Goal: Task Accomplishment & Management: Use online tool/utility

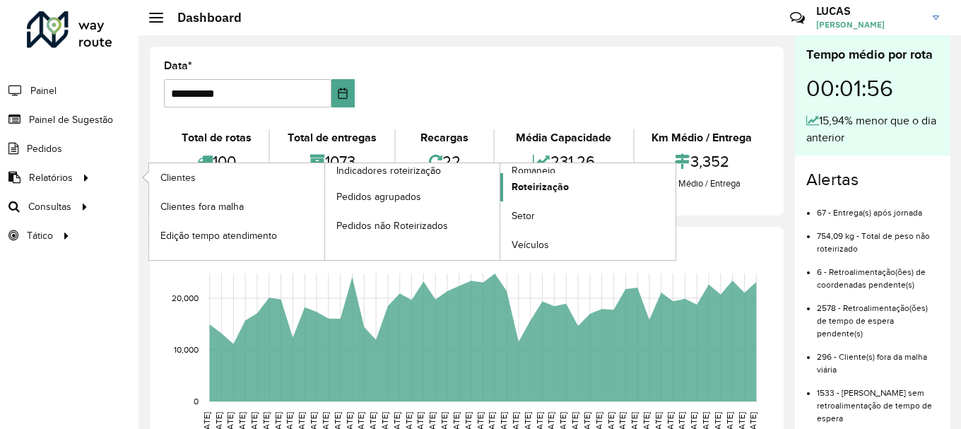
click at [516, 185] on span "Roteirização" at bounding box center [539, 186] width 57 height 15
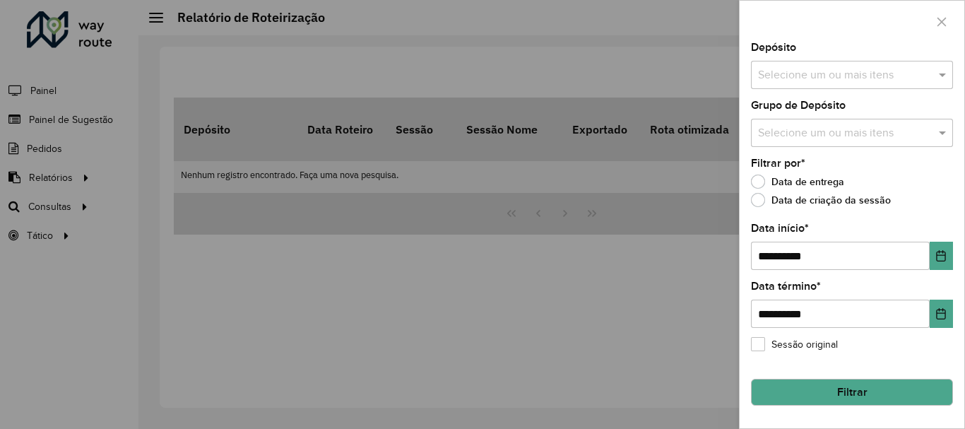
click at [907, 79] on input "text" at bounding box center [844, 75] width 181 height 17
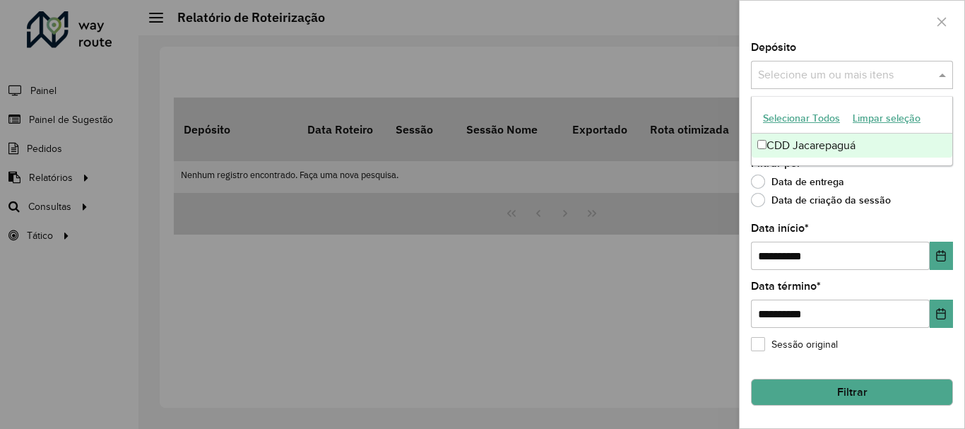
click at [835, 140] on div "CDD Jacarepaguá" at bounding box center [852, 146] width 201 height 24
click at [954, 184] on div "**********" at bounding box center [852, 235] width 225 height 386
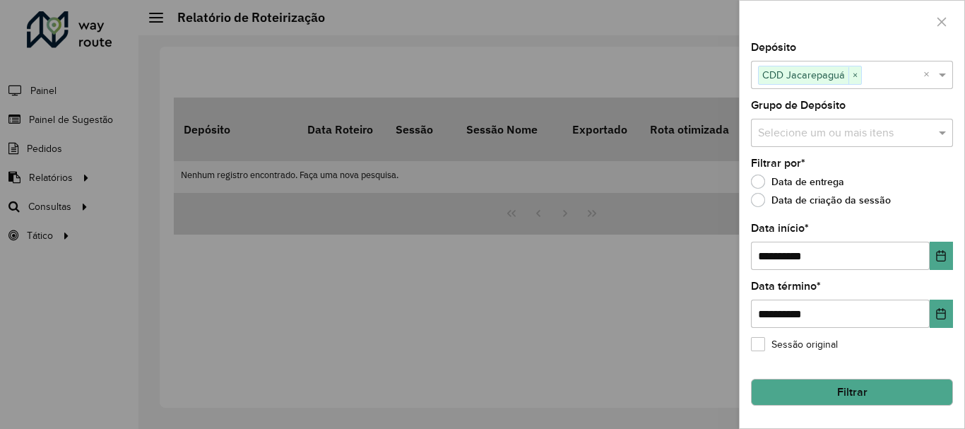
click at [914, 135] on input "text" at bounding box center [844, 133] width 181 height 17
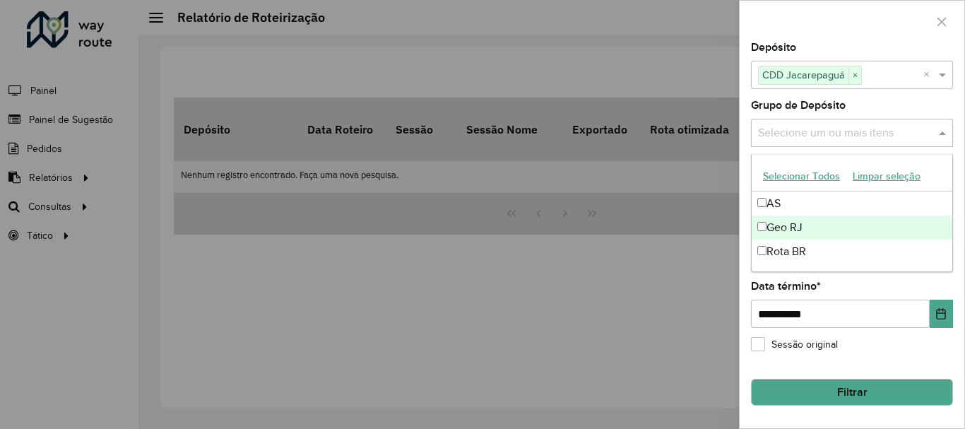
click at [788, 229] on div "Geo RJ" at bounding box center [852, 227] width 201 height 24
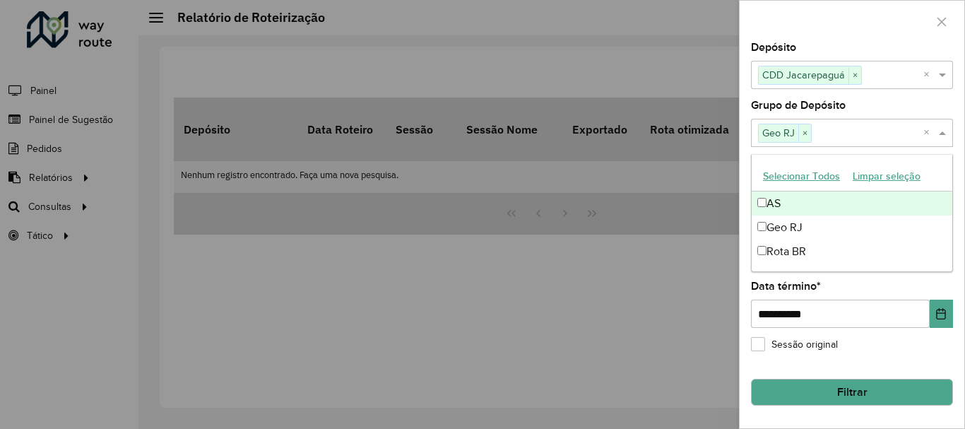
click at [848, 108] on div "Grupo de Depósito Selecione um ou mais itens Geo RJ × ×" at bounding box center [852, 123] width 202 height 47
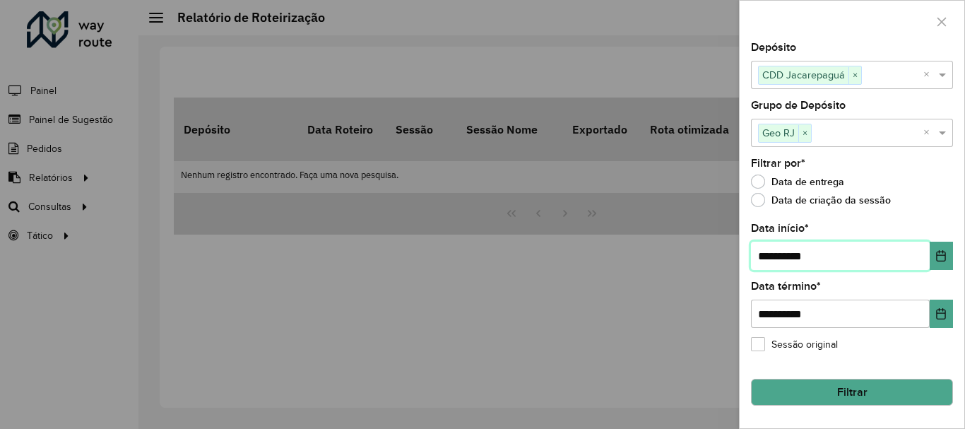
drag, startPoint x: 771, startPoint y: 259, endPoint x: 658, endPoint y: 258, distance: 113.0
click at [658, 258] on body "**********" at bounding box center [482, 214] width 965 height 429
type input "**********"
click at [884, 396] on button "Filtrar" at bounding box center [852, 392] width 202 height 27
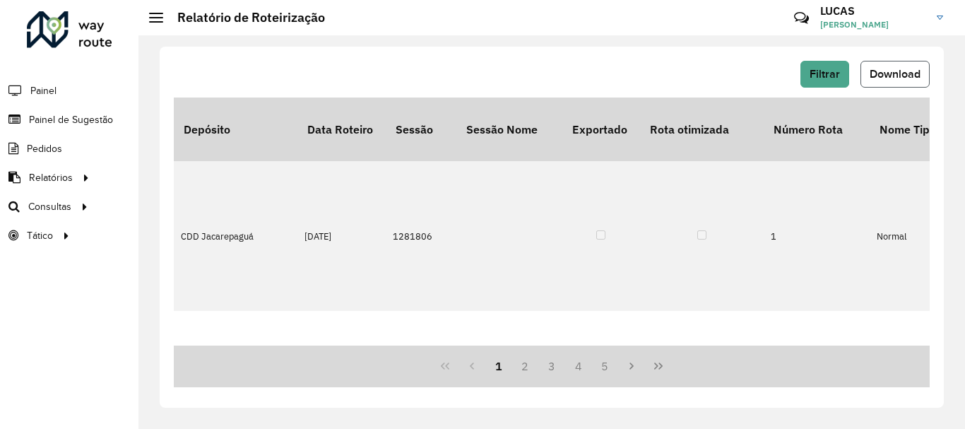
click at [890, 69] on span "Download" at bounding box center [895, 74] width 51 height 12
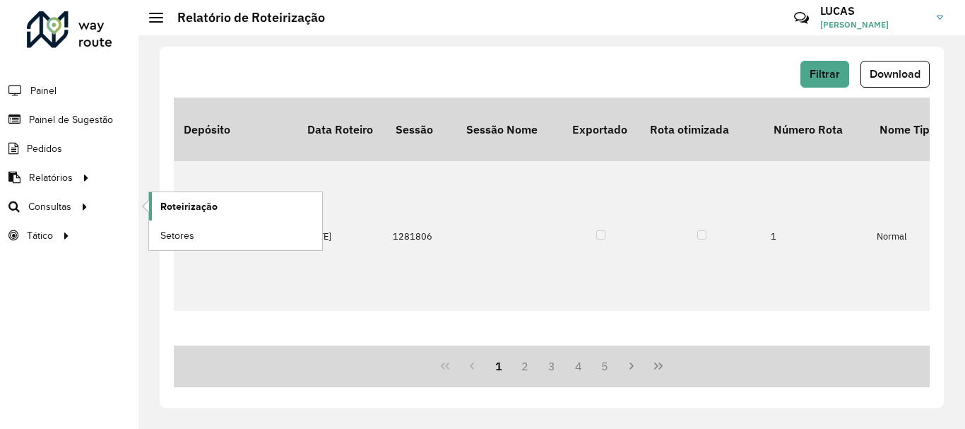
click at [199, 207] on span "Roteirização" at bounding box center [188, 206] width 57 height 15
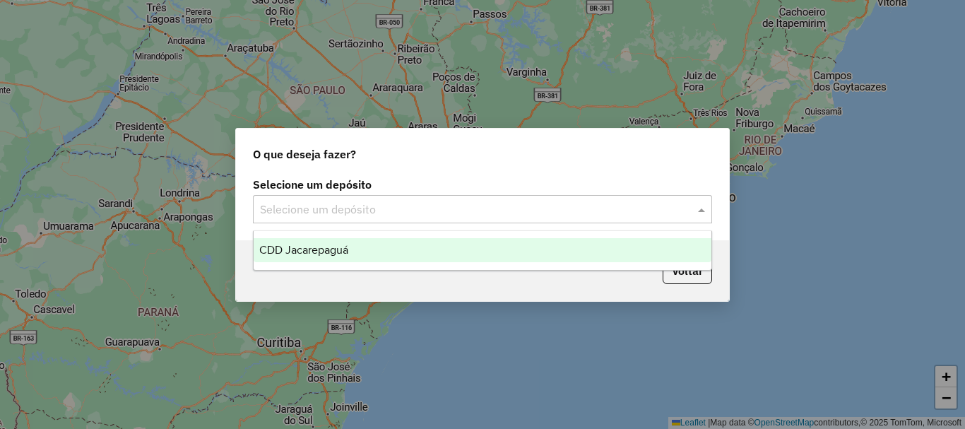
click at [575, 211] on input "text" at bounding box center [468, 209] width 417 height 17
click at [301, 252] on span "CDD Jacarepaguá" at bounding box center [303, 250] width 89 height 12
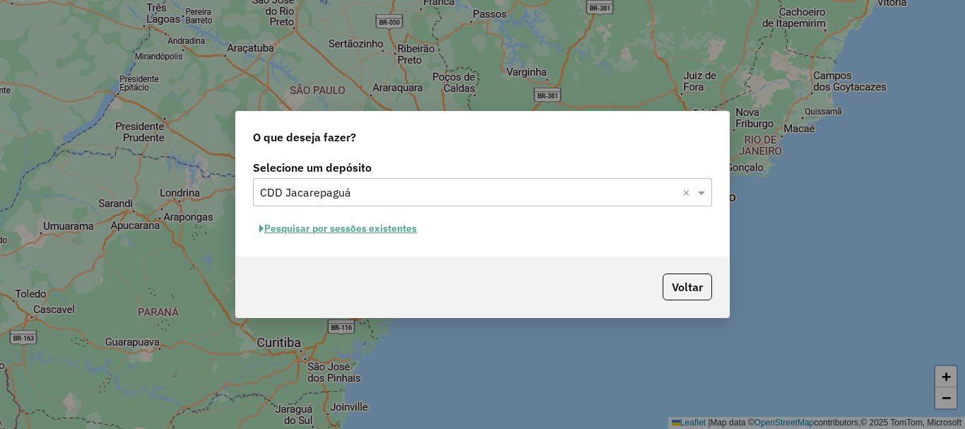
click at [402, 225] on button "Pesquisar por sessões existentes" at bounding box center [338, 229] width 170 height 22
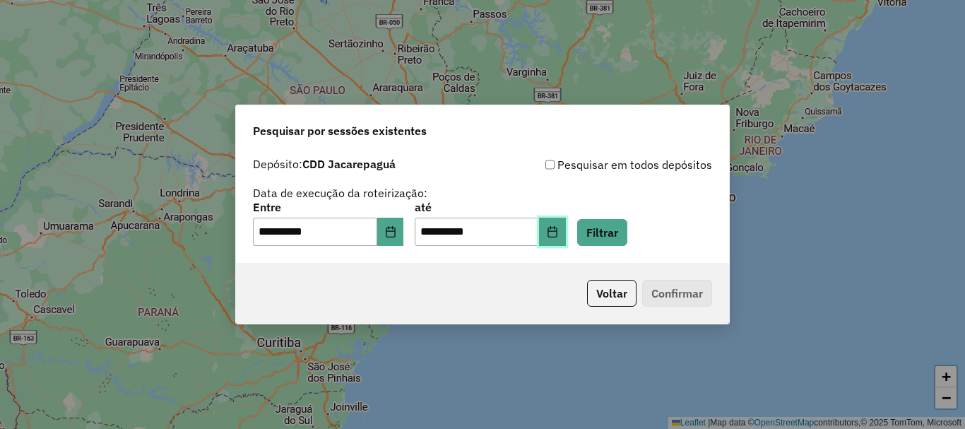
click at [557, 237] on icon "Choose Date" at bounding box center [551, 231] width 9 height 11
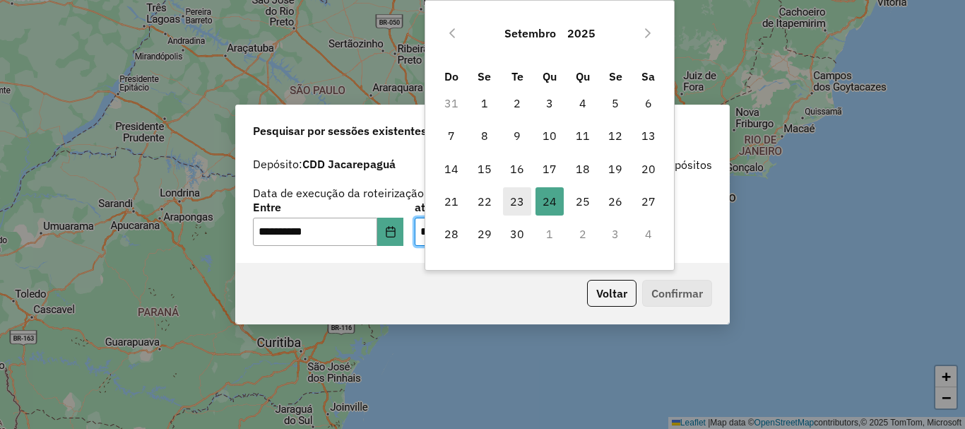
click at [513, 209] on span "23" at bounding box center [517, 201] width 28 height 28
type input "**********"
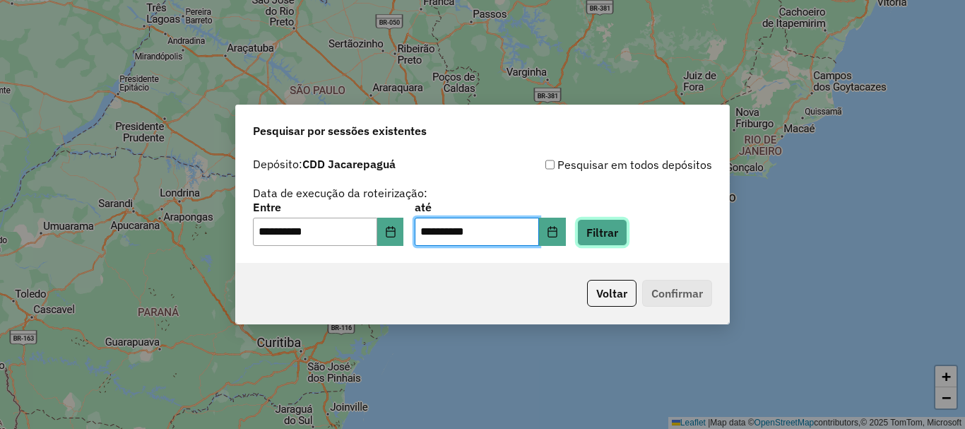
click at [627, 225] on button "Filtrar" at bounding box center [602, 232] width 50 height 27
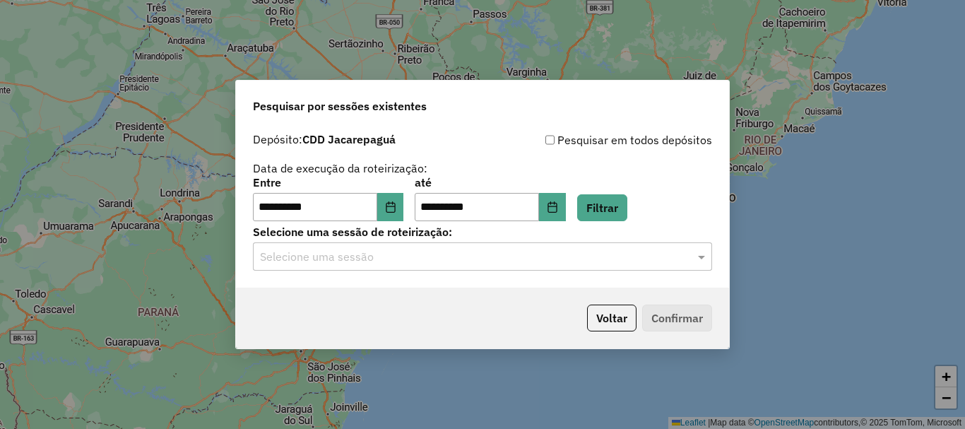
click at [412, 244] on div "Selecione uma sessão" at bounding box center [482, 256] width 459 height 28
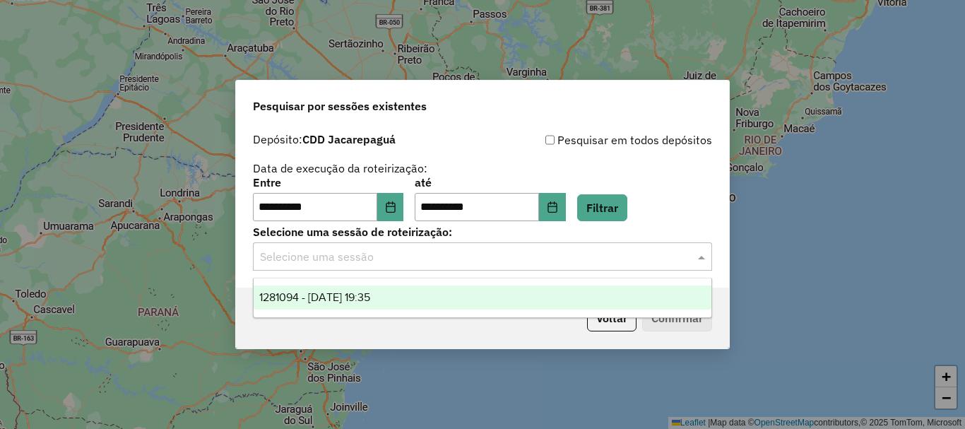
click at [369, 297] on span "1281094 - 23/09/2025 19:35" at bounding box center [314, 297] width 111 height 12
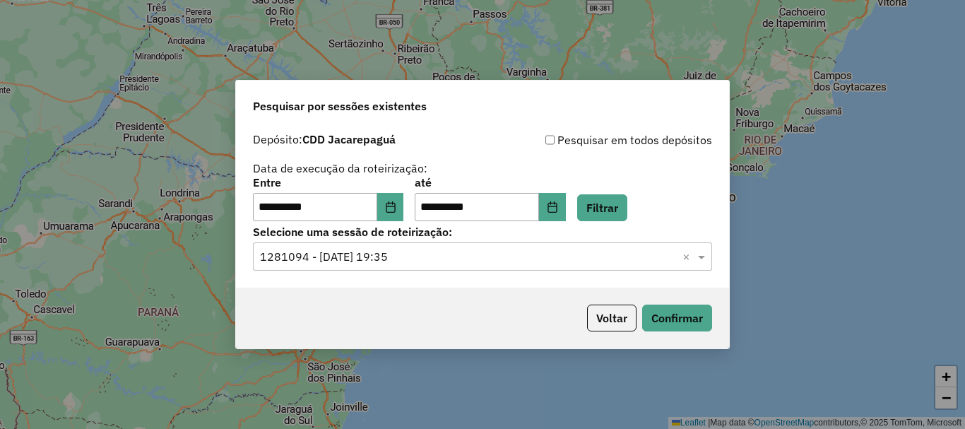
click at [686, 300] on div "Voltar Confirmar" at bounding box center [482, 318] width 493 height 61
click at [686, 305] on button "Confirmar" at bounding box center [677, 317] width 70 height 27
click at [561, 203] on button "Choose Date" at bounding box center [552, 207] width 27 height 28
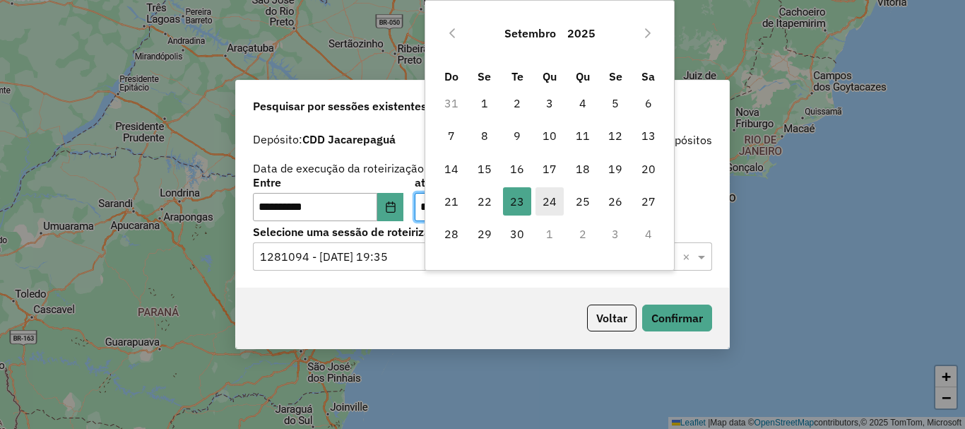
click at [555, 203] on span "24" at bounding box center [549, 201] width 28 height 28
type input "**********"
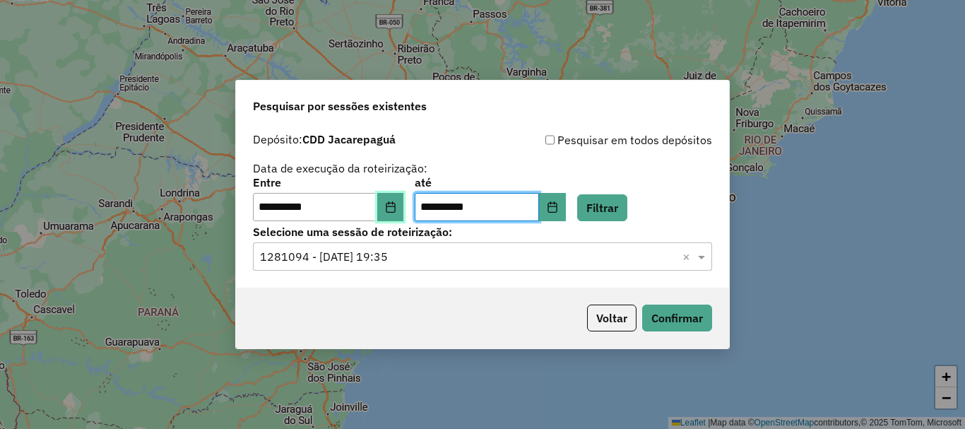
click at [396, 202] on icon "Choose Date" at bounding box center [390, 206] width 11 height 11
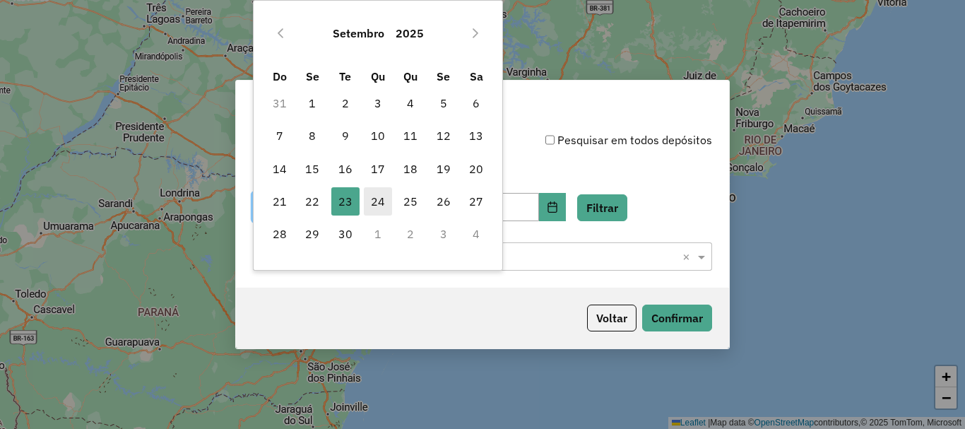
click at [377, 189] on span "24" at bounding box center [378, 201] width 28 height 28
type input "**********"
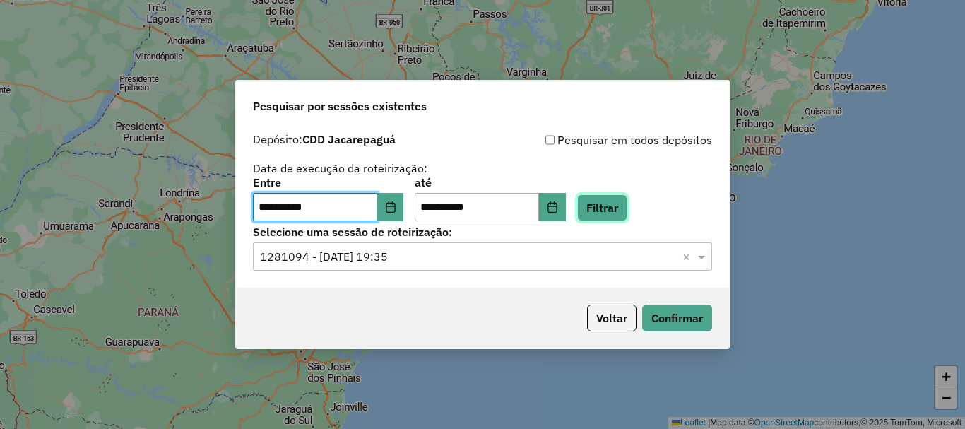
click at [610, 208] on button "Filtrar" at bounding box center [602, 207] width 50 height 27
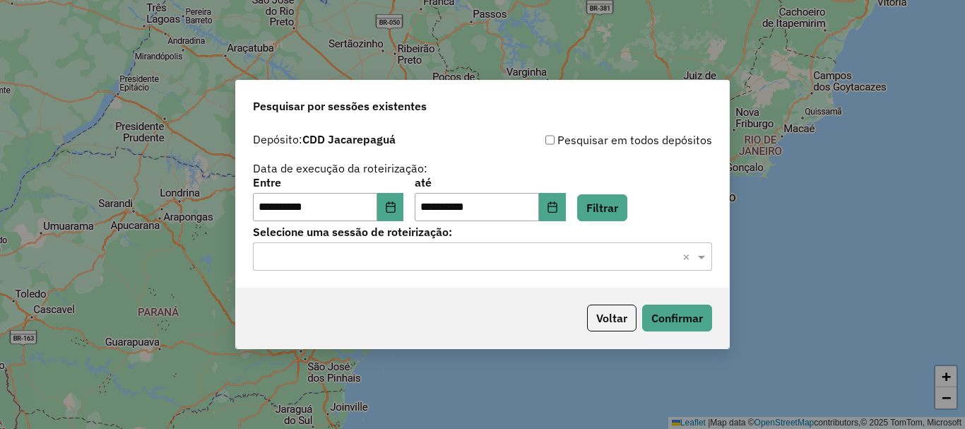
click at [417, 252] on input "text" at bounding box center [468, 257] width 417 height 17
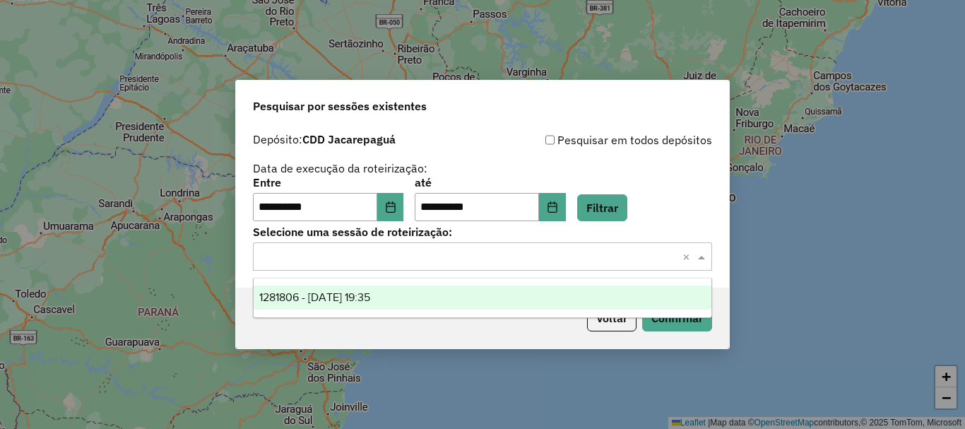
click at [354, 309] on div "1281806 - 24/09/2025 19:35" at bounding box center [483, 297] width 458 height 24
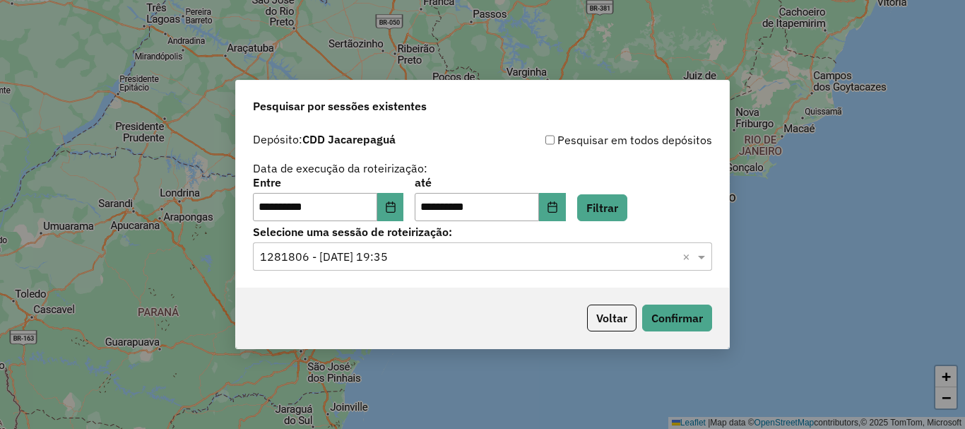
click at [351, 295] on div "Voltar Confirmar" at bounding box center [482, 318] width 493 height 61
click at [665, 309] on button "Confirmar" at bounding box center [677, 317] width 70 height 27
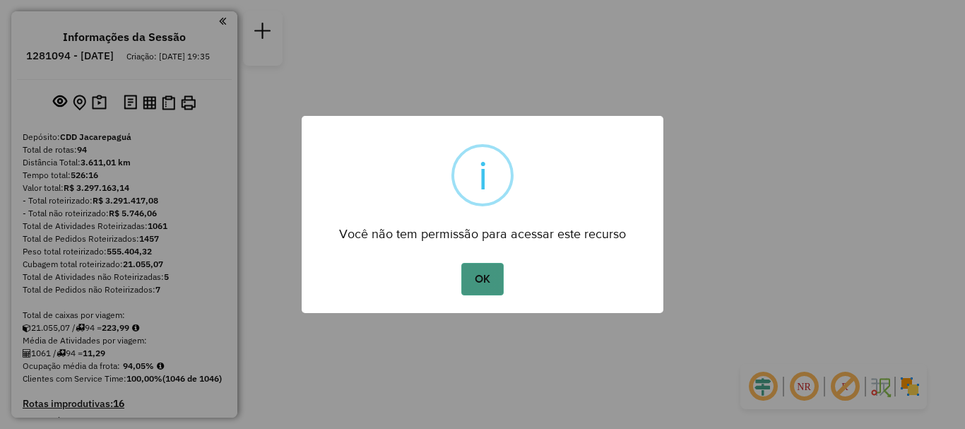
click at [481, 273] on button "OK" at bounding box center [482, 279] width 42 height 32
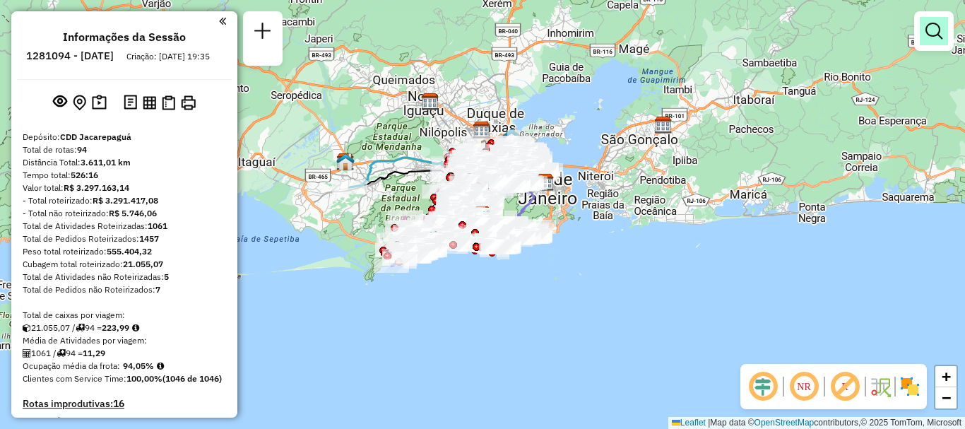
click at [935, 30] on em at bounding box center [933, 31] width 17 height 17
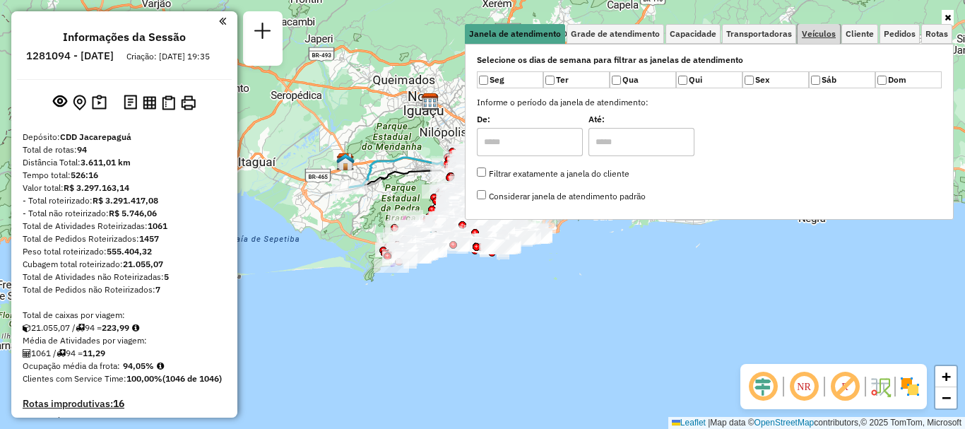
click at [827, 32] on span "Veículos" at bounding box center [819, 34] width 34 height 8
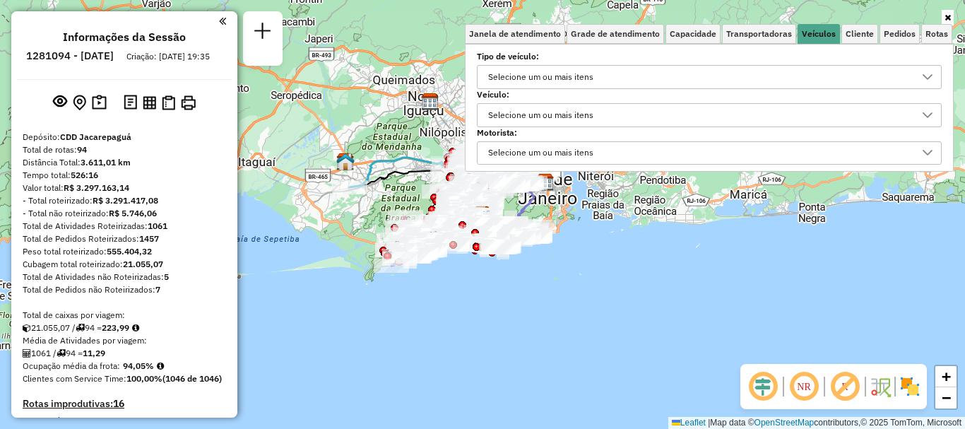
click at [573, 118] on div "Selecione um ou mais itens" at bounding box center [540, 115] width 115 height 23
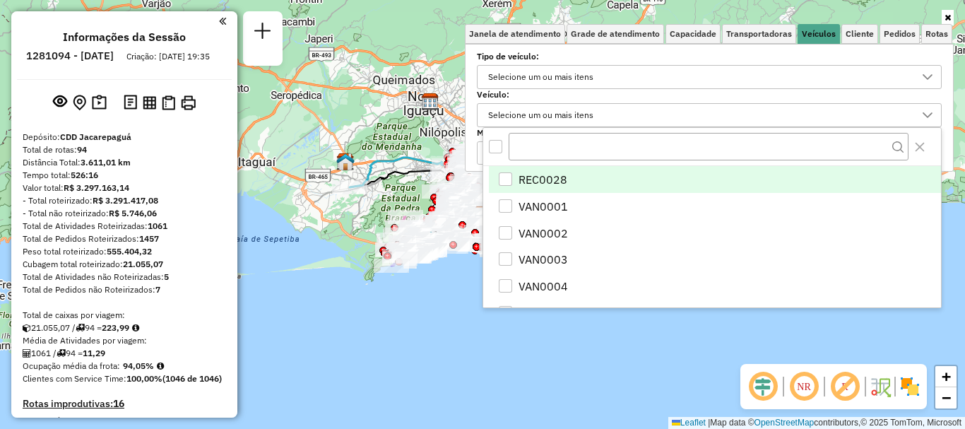
scroll to position [8, 49]
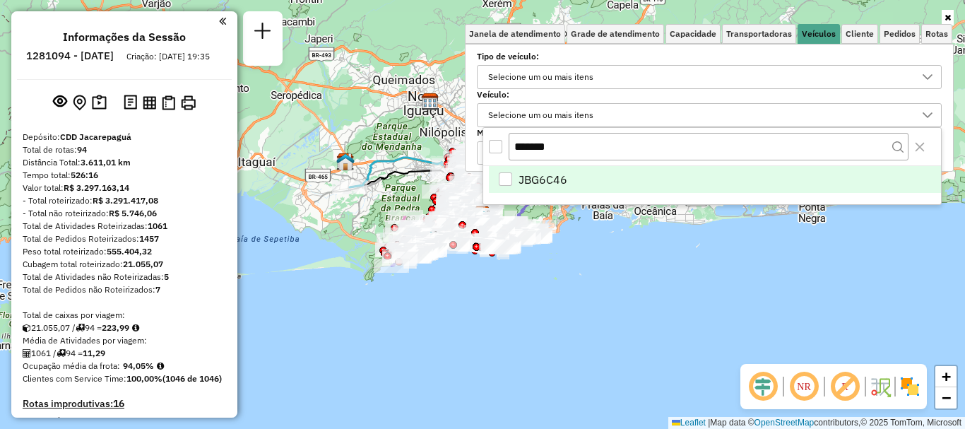
type input "*******"
click at [574, 175] on li "JBG6C46" at bounding box center [715, 179] width 452 height 27
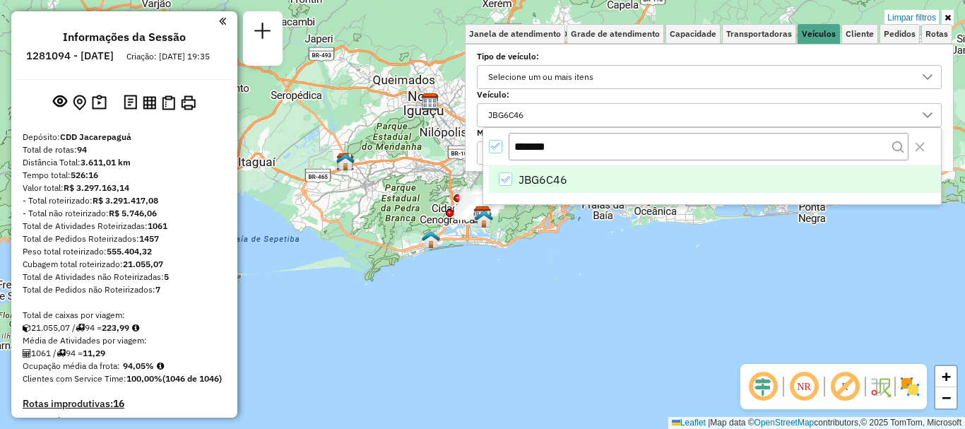
click at [590, 303] on div "Limpar filtros Janela de atendimento Grade de atendimento Capacidade Transporta…" at bounding box center [482, 214] width 965 height 429
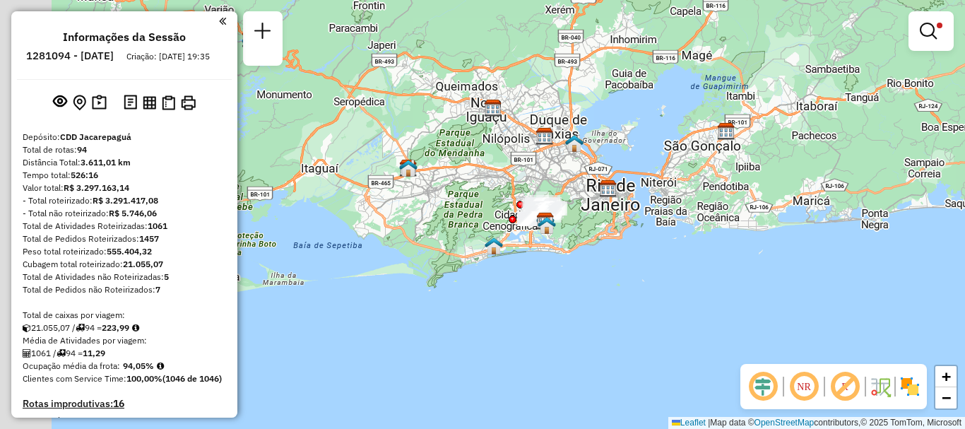
drag, startPoint x: 466, startPoint y: 259, endPoint x: 552, endPoint y: 266, distance: 85.7
click at [546, 266] on div "Limpar filtros Janela de atendimento Grade de atendimento Capacidade Transporta…" at bounding box center [482, 214] width 965 height 429
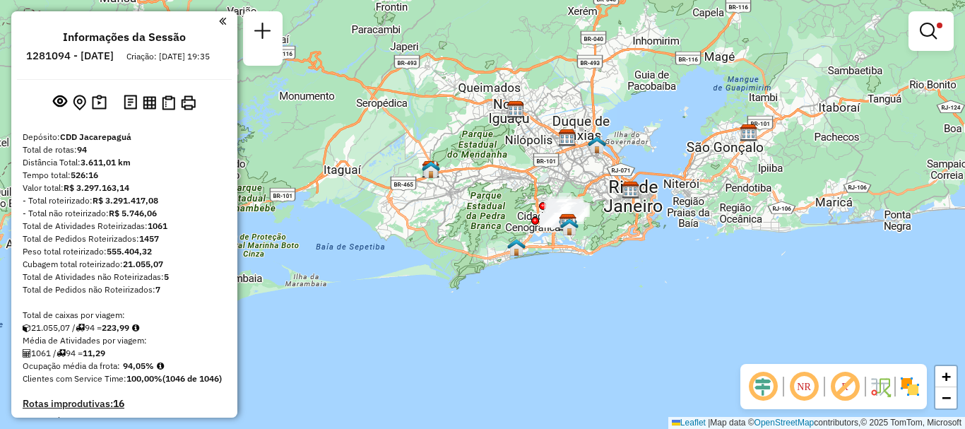
click at [927, 316] on div "Limpar filtros Janela de atendimento Grade de atendimento Capacidade Transporta…" at bounding box center [482, 214] width 965 height 429
click at [911, 393] on img at bounding box center [910, 386] width 23 height 23
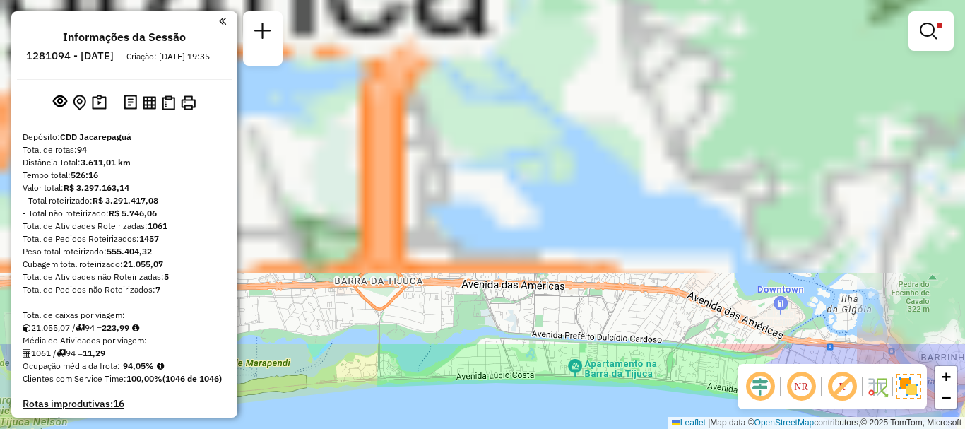
drag, startPoint x: 596, startPoint y: 69, endPoint x: 605, endPoint y: 456, distance: 387.2
click at [605, 428] on html "Aplicando filtros Pop-up bloqueado! Seu navegador bloqueou automáticamente a ab…" at bounding box center [482, 214] width 965 height 429
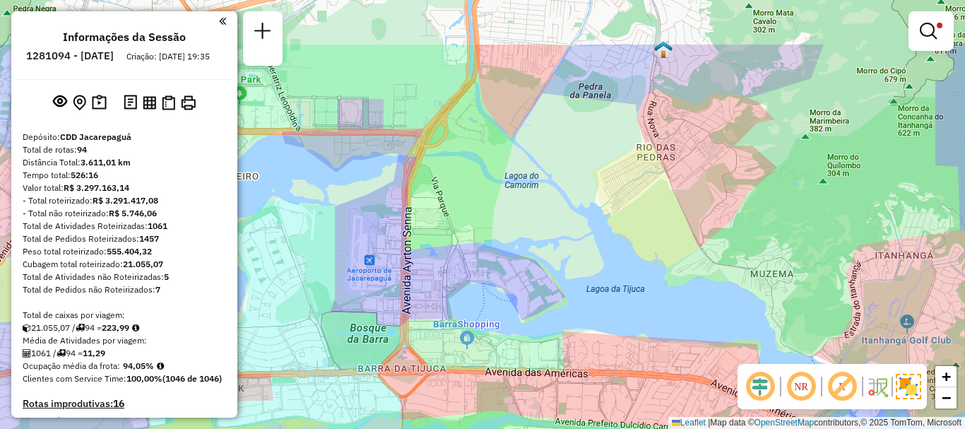
drag, startPoint x: 583, startPoint y: 331, endPoint x: 595, endPoint y: 280, distance: 52.3
click at [600, 393] on div "Limpar filtros Janela de atendimento Grade de atendimento Capacidade Transporta…" at bounding box center [482, 214] width 965 height 429
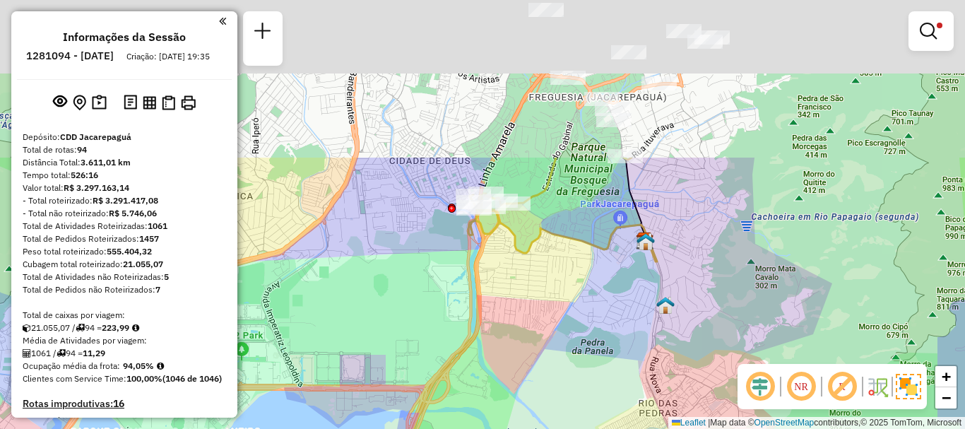
drag, startPoint x: 611, startPoint y: 163, endPoint x: 605, endPoint y: 398, distance: 235.3
click at [605, 398] on div "Limpar filtros Janela de atendimento Grade de atendimento Capacidade Transporta…" at bounding box center [482, 214] width 965 height 429
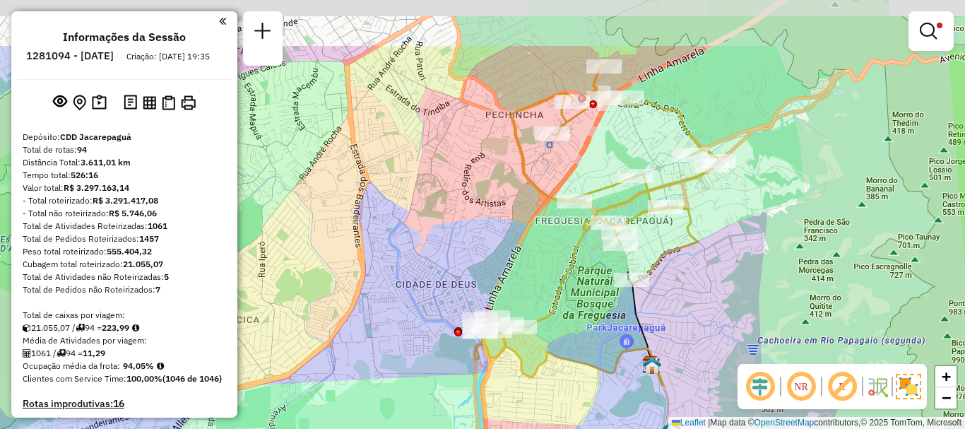
drag, startPoint x: 619, startPoint y: 232, endPoint x: 620, endPoint y: 321, distance: 89.0
click at [620, 321] on div "Limpar filtros Janela de atendimento Grade de atendimento Capacidade Transporta…" at bounding box center [482, 214] width 965 height 429
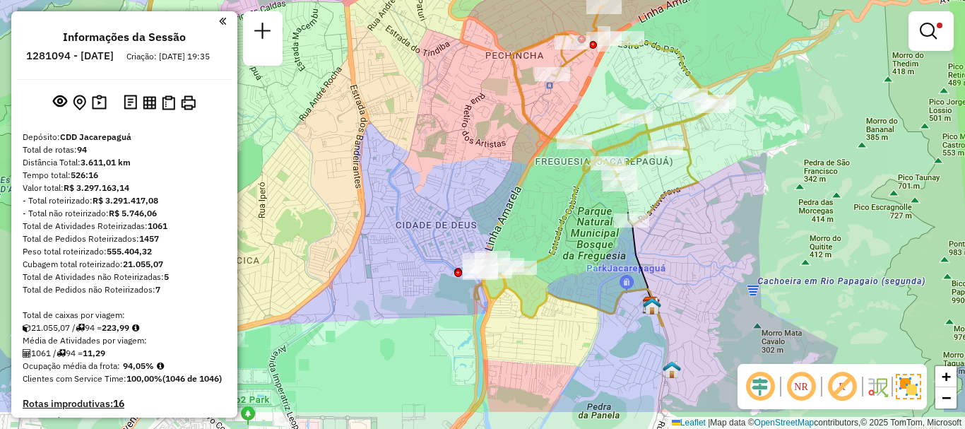
drag, startPoint x: 494, startPoint y: 209, endPoint x: 494, endPoint y: 150, distance: 59.3
click at [494, 150] on div "Limpar filtros Janela de atendimento Grade de atendimento Capacidade Transporta…" at bounding box center [482, 214] width 965 height 429
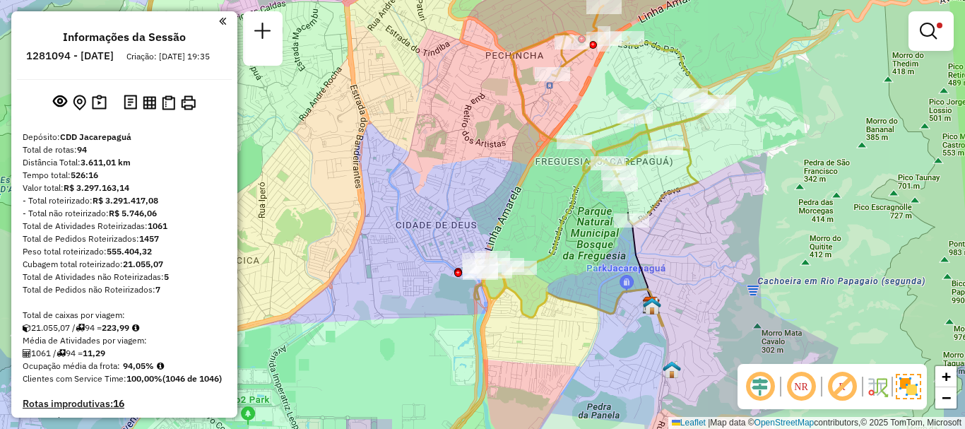
click at [353, 157] on div "Limpar filtros Janela de atendimento Grade de atendimento Capacidade Transporta…" at bounding box center [482, 214] width 965 height 429
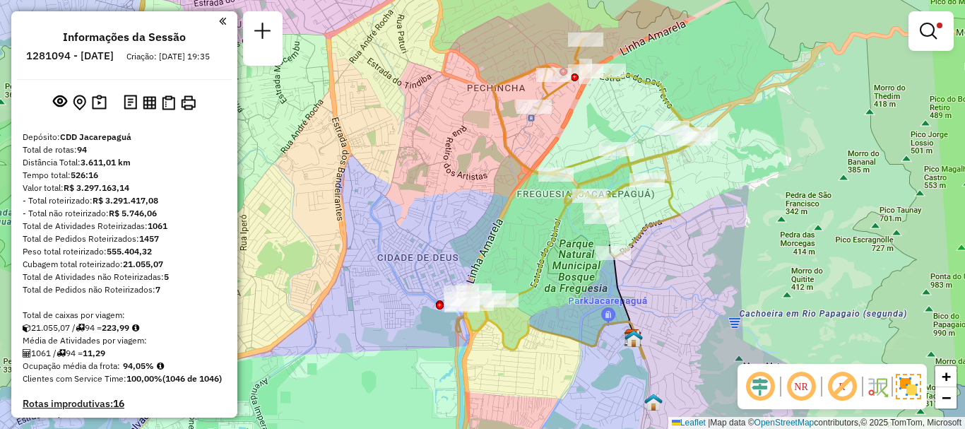
drag, startPoint x: 426, startPoint y: 184, endPoint x: 417, endPoint y: 224, distance: 40.6
click at [417, 224] on div "Limpar filtros Janela de atendimento Grade de atendimento Capacidade Transporta…" at bounding box center [482, 214] width 965 height 429
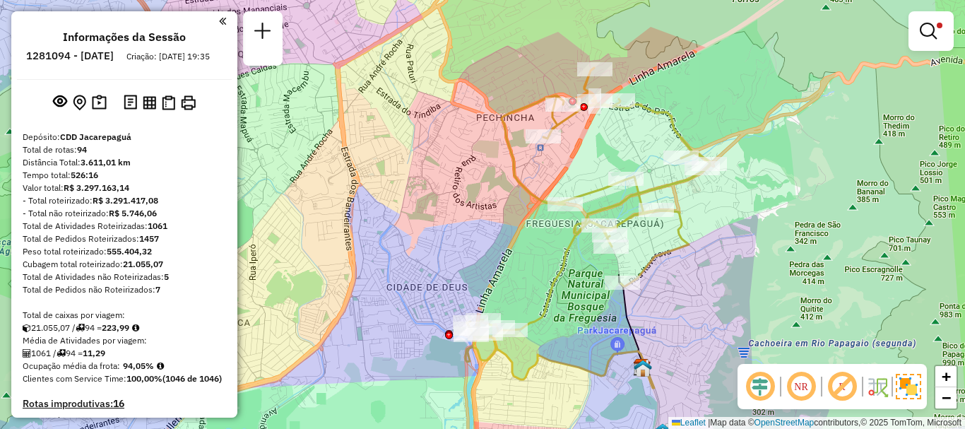
drag, startPoint x: 713, startPoint y: 213, endPoint x: 722, endPoint y: 243, distance: 31.1
click at [722, 243] on div "Limpar filtros Janela de atendimento Grade de atendimento Capacidade Transporta…" at bounding box center [482, 214] width 965 height 429
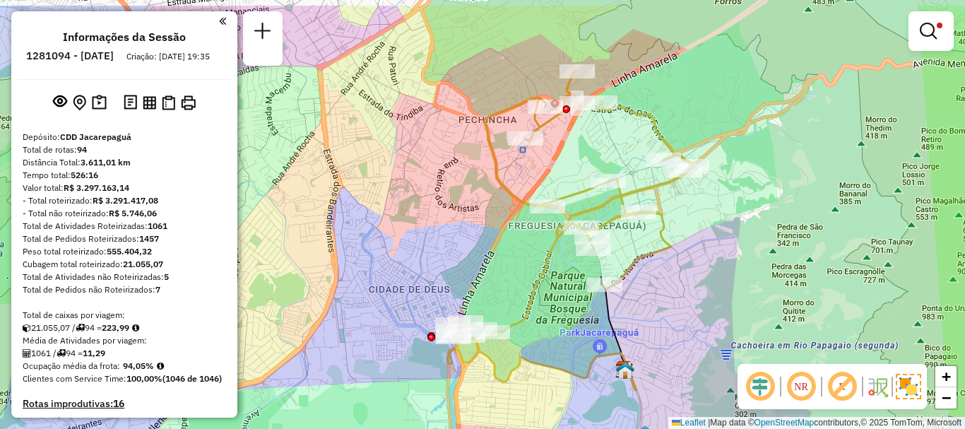
drag, startPoint x: 730, startPoint y: 227, endPoint x: 706, endPoint y: 276, distance: 54.7
click at [706, 276] on div "Limpar filtros Janela de atendimento Grade de atendimento Capacidade Transporta…" at bounding box center [482, 214] width 965 height 429
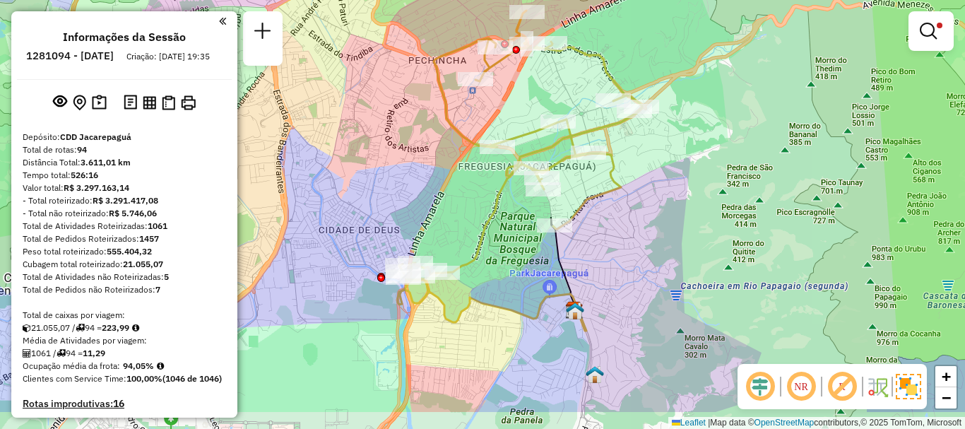
drag, startPoint x: 672, startPoint y: 310, endPoint x: 622, endPoint y: 251, distance: 77.7
click at [622, 251] on div "Limpar filtros Janela de atendimento Grade de atendimento Capacidade Transporta…" at bounding box center [482, 214] width 965 height 429
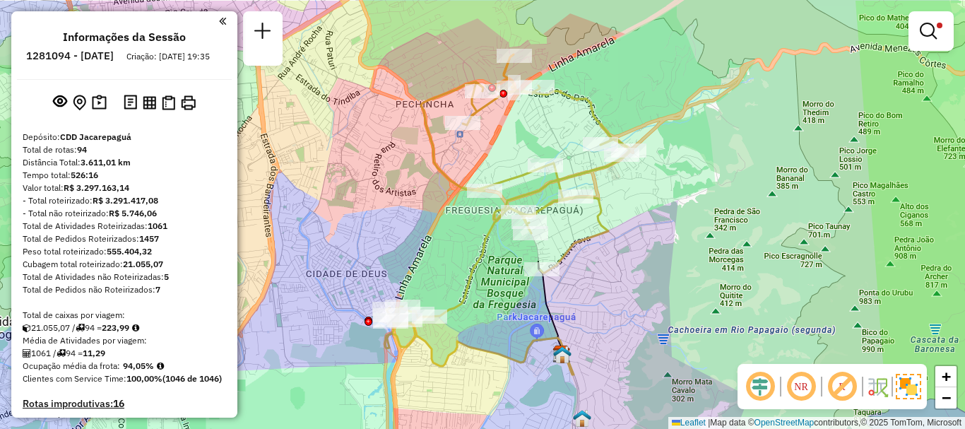
drag, startPoint x: 622, startPoint y: 253, endPoint x: 609, endPoint y: 297, distance: 45.6
click at [609, 297] on div "Limpar filtros Janela de atendimento Grade de atendimento Capacidade Transporta…" at bounding box center [482, 214] width 965 height 429
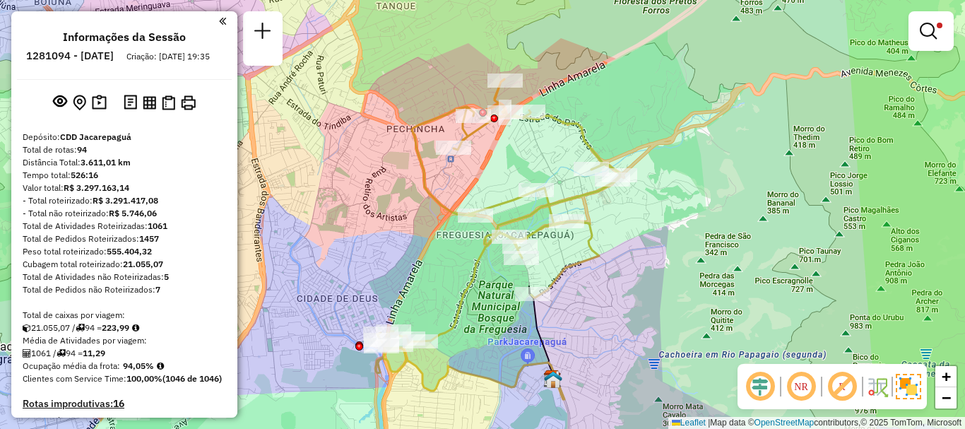
drag, startPoint x: 641, startPoint y: 284, endPoint x: 632, endPoint y: 309, distance: 26.4
click at [632, 309] on div "Limpar filtros Janela de atendimento Grade de atendimento Capacidade Transporta…" at bounding box center [482, 214] width 965 height 429
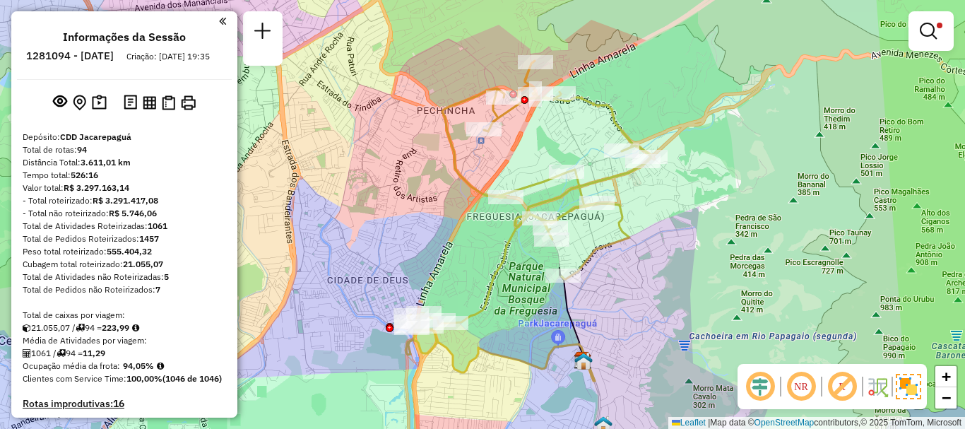
drag, startPoint x: 638, startPoint y: 278, endPoint x: 666, endPoint y: 263, distance: 32.2
click at [666, 263] on div "Limpar filtros Janela de atendimento Grade de atendimento Capacidade Transporta…" at bounding box center [482, 214] width 965 height 429
click at [935, 37] on em at bounding box center [928, 31] width 17 height 17
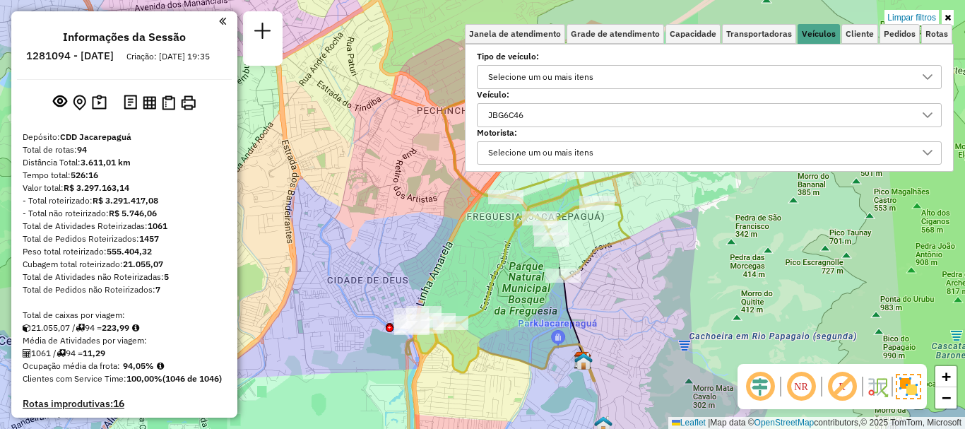
click at [595, 121] on div "JBG6C46" at bounding box center [698, 115] width 431 height 23
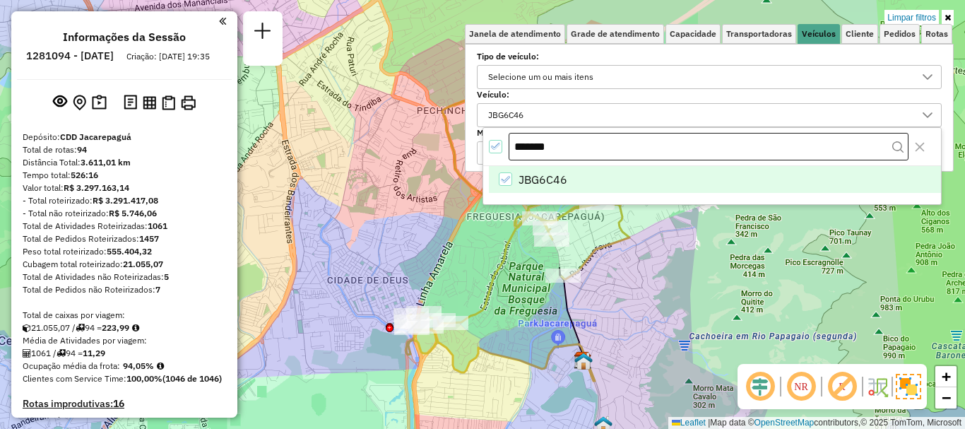
drag, startPoint x: 581, startPoint y: 150, endPoint x: 555, endPoint y: 150, distance: 26.1
click at [555, 150] on input "*******" at bounding box center [709, 147] width 400 height 28
click at [504, 182] on icon "JBG6C46" at bounding box center [505, 179] width 10 height 10
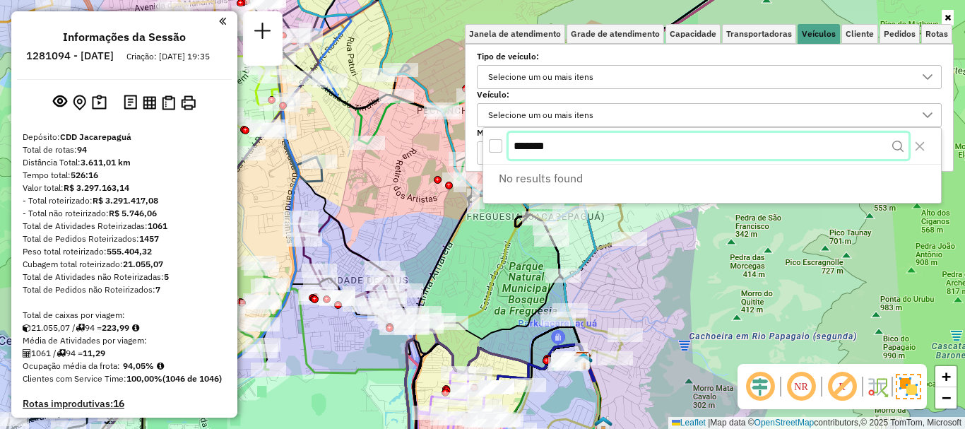
click at [617, 149] on input "*******" at bounding box center [709, 146] width 400 height 27
paste input "text"
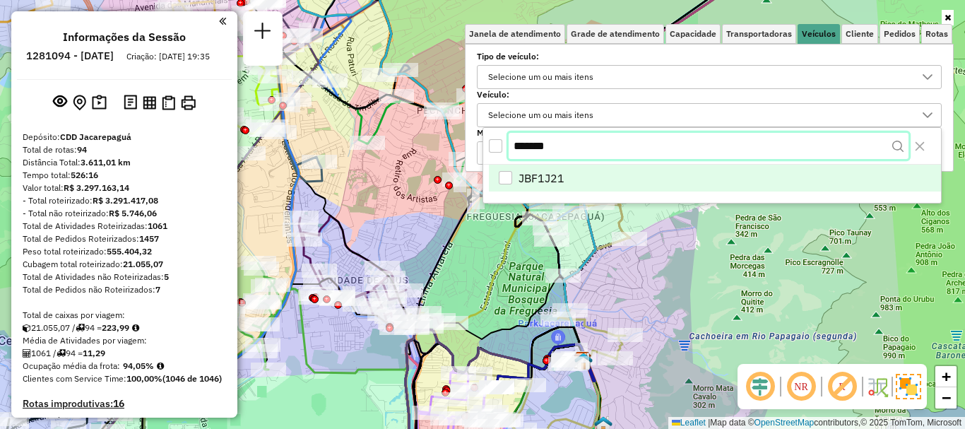
type input "*******"
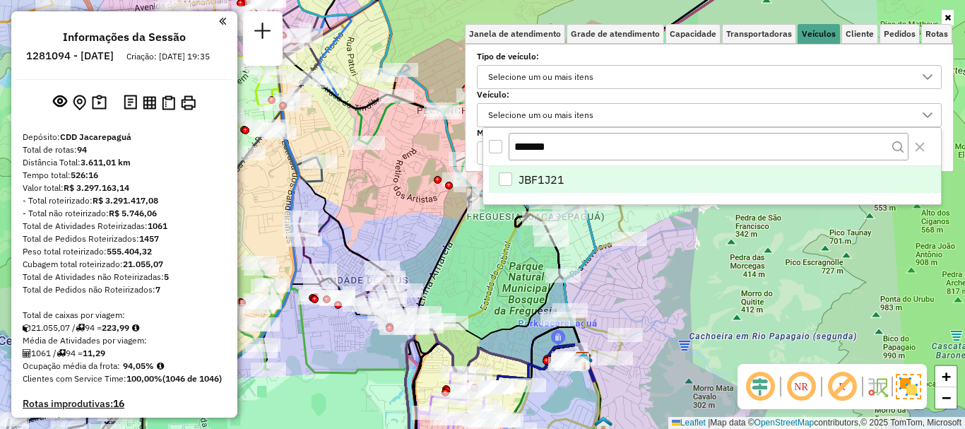
click at [552, 179] on span "JBF1J21" at bounding box center [541, 179] width 46 height 17
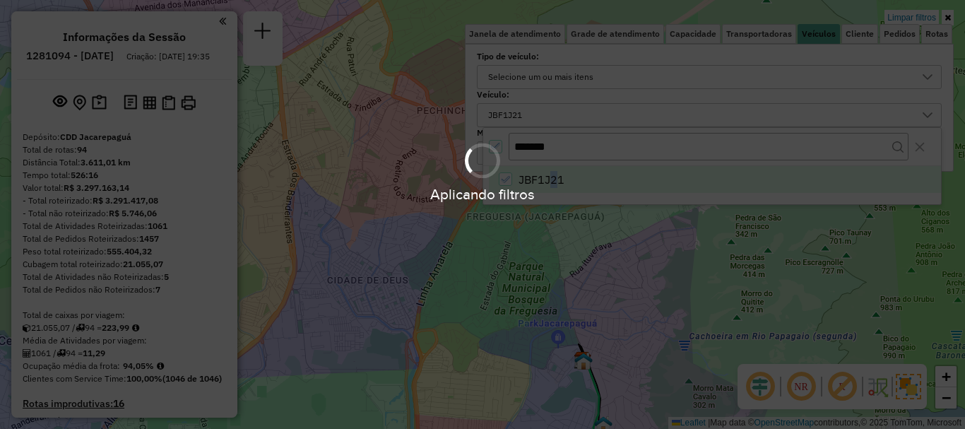
click at [661, 274] on div "Limpar filtros Janela de atendimento Grade de atendimento Capacidade Transporta…" at bounding box center [482, 214] width 965 height 429
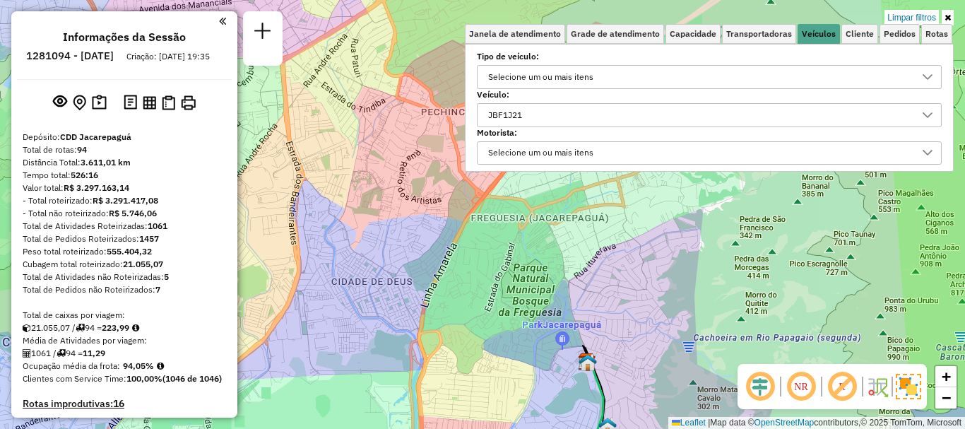
click at [674, 234] on div "Limpar filtros Janela de atendimento Grade de atendimento Capacidade Transporta…" at bounding box center [482, 214] width 965 height 429
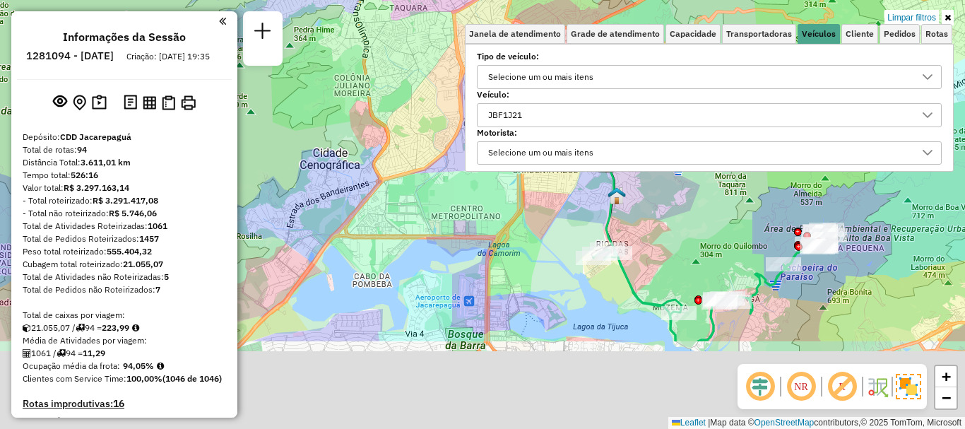
drag, startPoint x: 635, startPoint y: 329, endPoint x: 610, endPoint y: 198, distance: 133.1
click at [610, 198] on img at bounding box center [616, 195] width 18 height 18
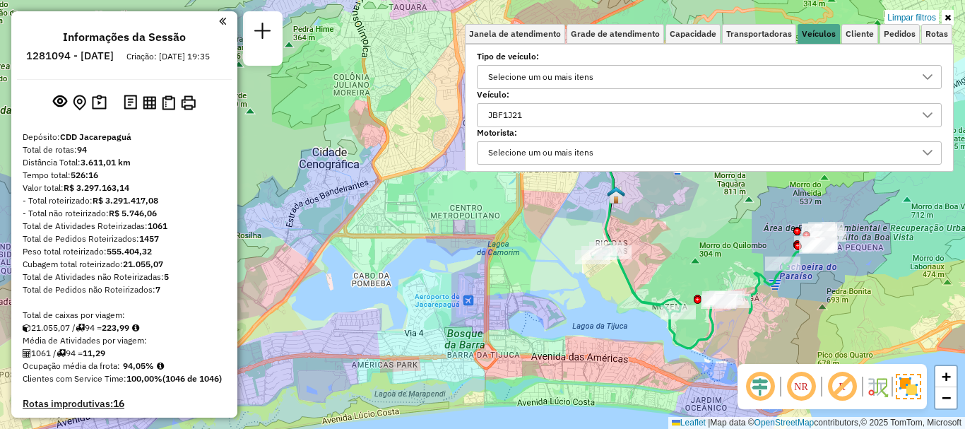
click at [944, 16] on icon at bounding box center [947, 17] width 6 height 8
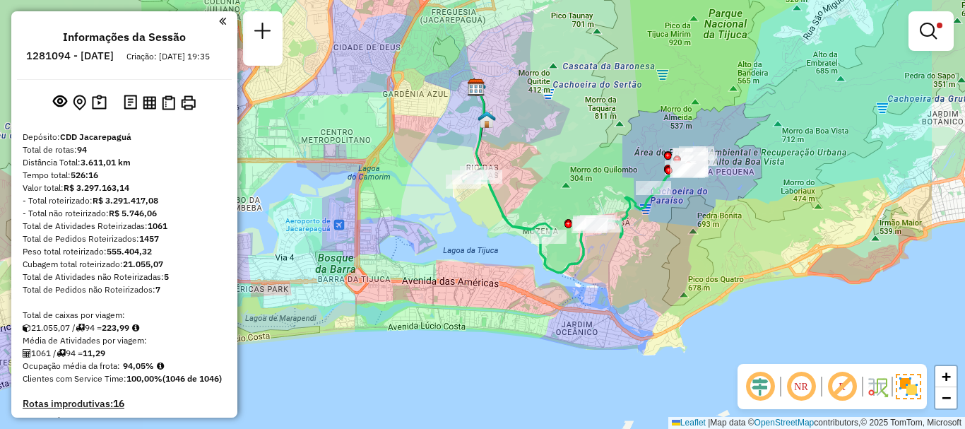
drag, startPoint x: 668, startPoint y: 230, endPoint x: 558, endPoint y: 163, distance: 128.4
click at [558, 163] on div "Limpar filtros Janela de atendimento Grade de atendimento Capacidade Transporta…" at bounding box center [482, 214] width 965 height 429
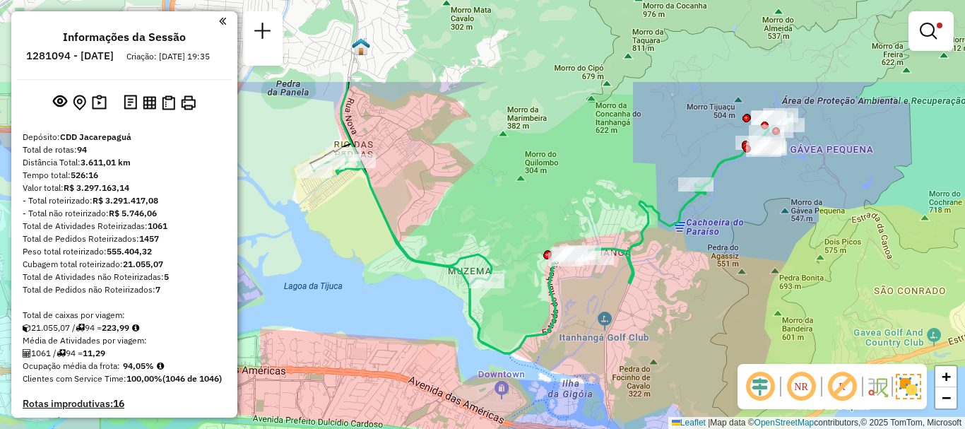
drag, startPoint x: 597, startPoint y: 236, endPoint x: 534, endPoint y: 361, distance: 139.9
click at [534, 361] on div "Limpar filtros Janela de atendimento Grade de atendimento Capacidade Transporta…" at bounding box center [482, 214] width 965 height 429
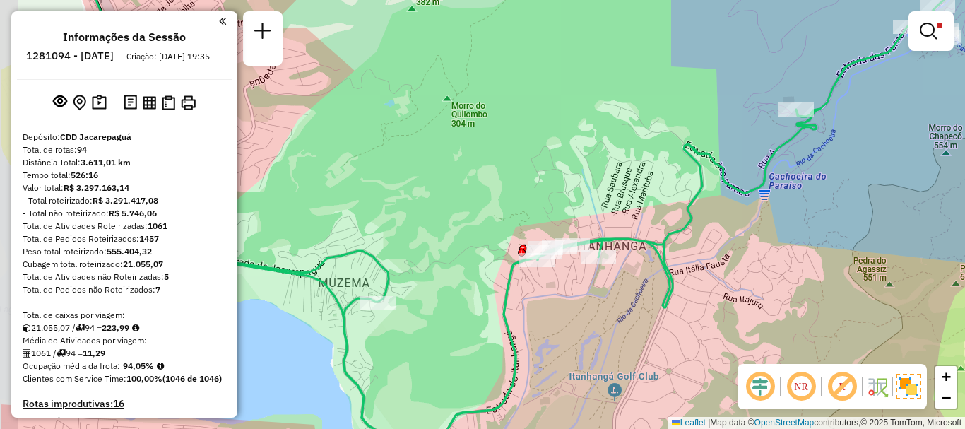
drag, startPoint x: 643, startPoint y: 257, endPoint x: 751, endPoint y: 289, distance: 112.7
click at [751, 289] on div "Limpar filtros Janela de atendimento Grade de atendimento Capacidade Transporta…" at bounding box center [482, 214] width 965 height 429
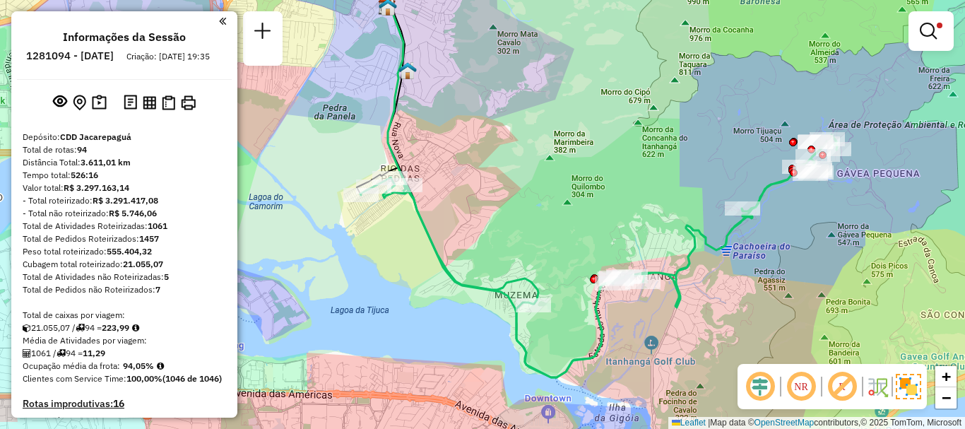
drag, startPoint x: 718, startPoint y: 261, endPoint x: 712, endPoint y: 288, distance: 28.1
click at [712, 288] on div "Limpar filtros Janela de atendimento Grade de atendimento Capacidade Transporta…" at bounding box center [482, 214] width 965 height 429
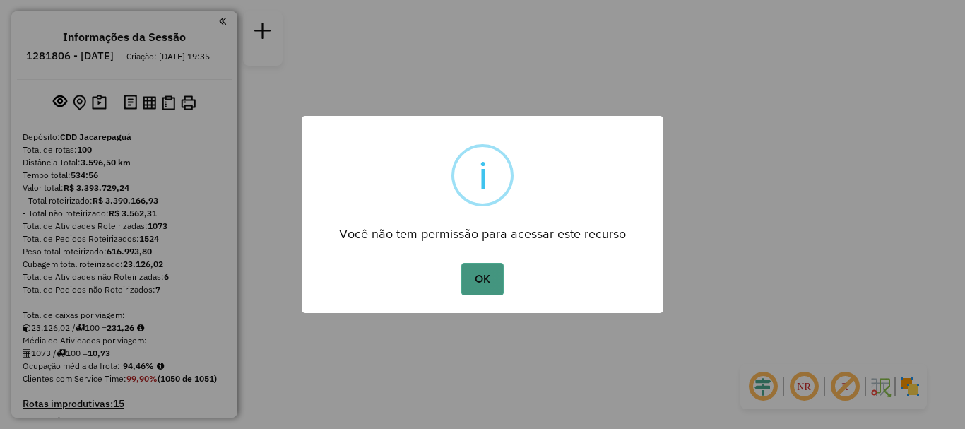
click at [478, 289] on button "OK" at bounding box center [482, 279] width 42 height 32
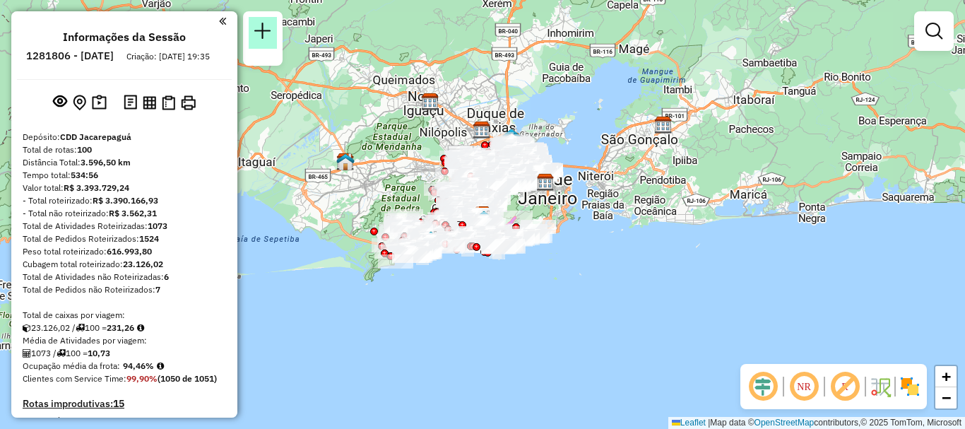
click at [255, 35] on em at bounding box center [262, 31] width 17 height 17
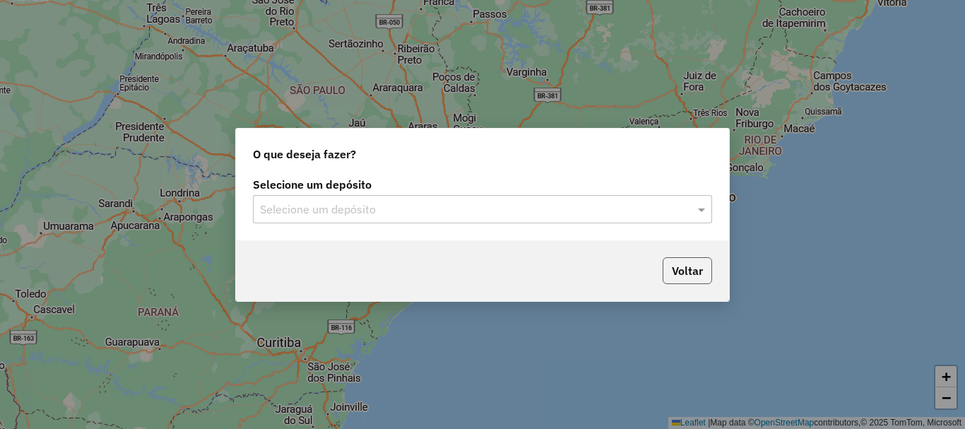
click at [678, 259] on button "Voltar" at bounding box center [687, 270] width 49 height 27
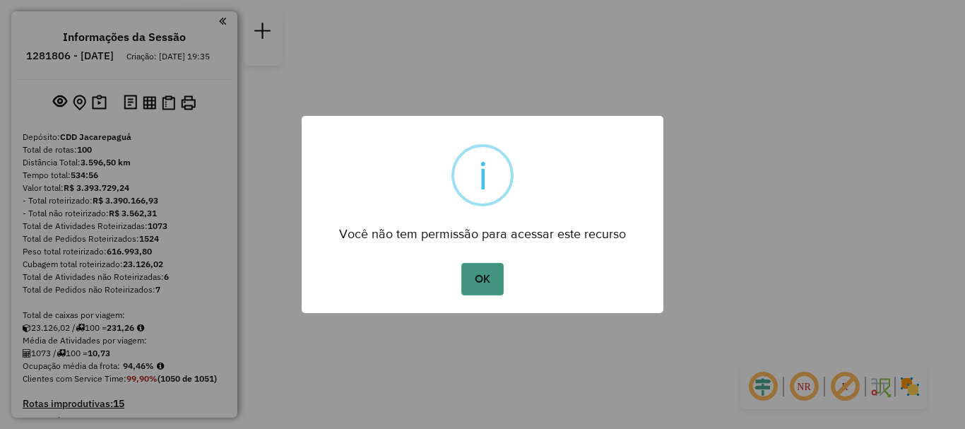
click at [494, 278] on button "OK" at bounding box center [482, 279] width 42 height 32
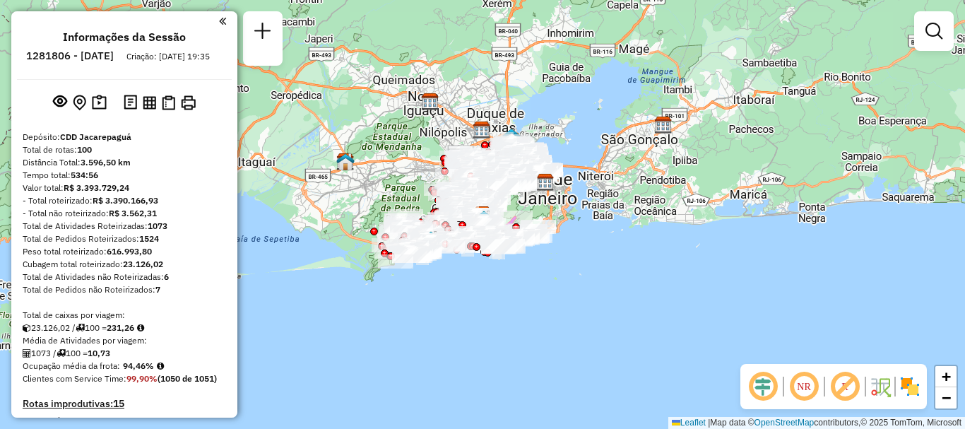
click at [930, 42] on link at bounding box center [934, 31] width 28 height 28
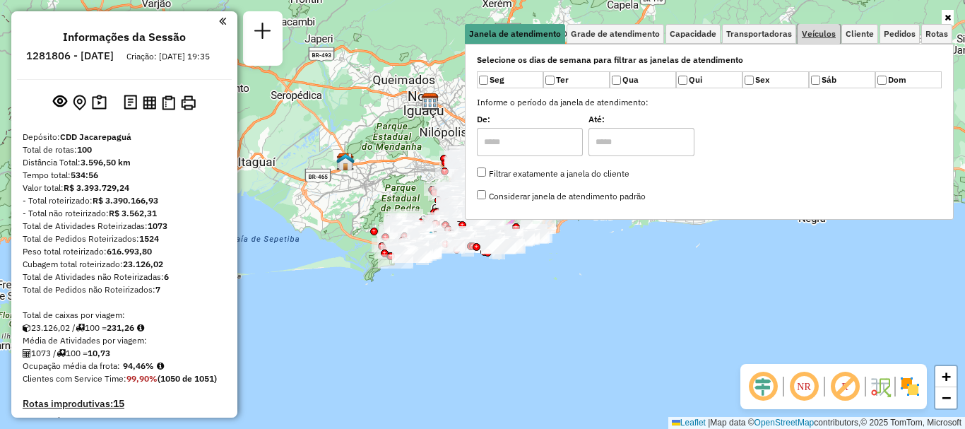
click at [813, 28] on link "Veículos" at bounding box center [819, 34] width 42 height 20
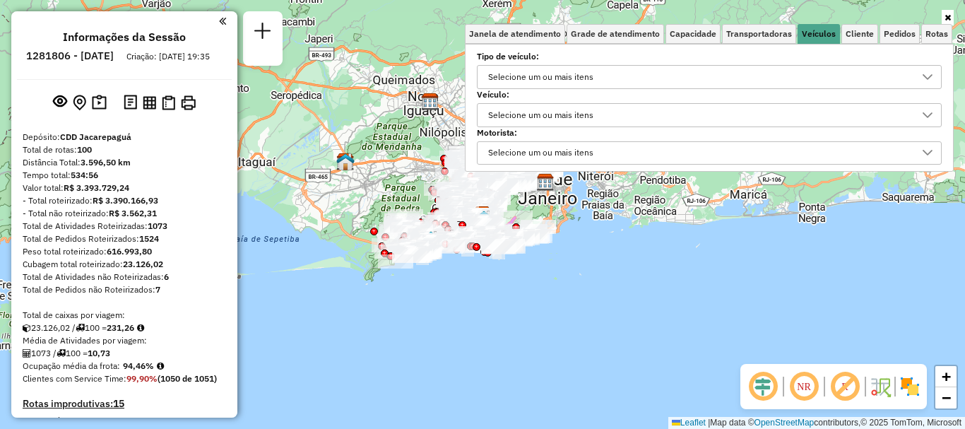
click at [598, 123] on div "Selecione um ou mais itens" at bounding box center [540, 115] width 115 height 23
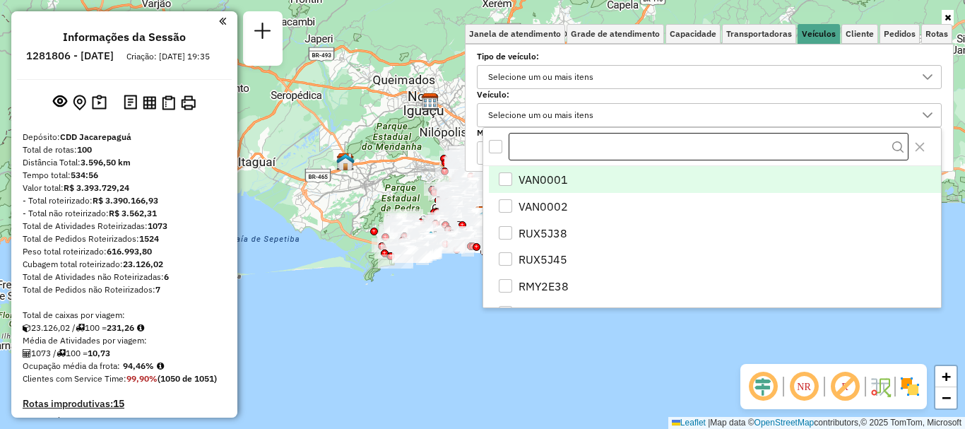
click at [540, 143] on input "text" at bounding box center [709, 147] width 400 height 28
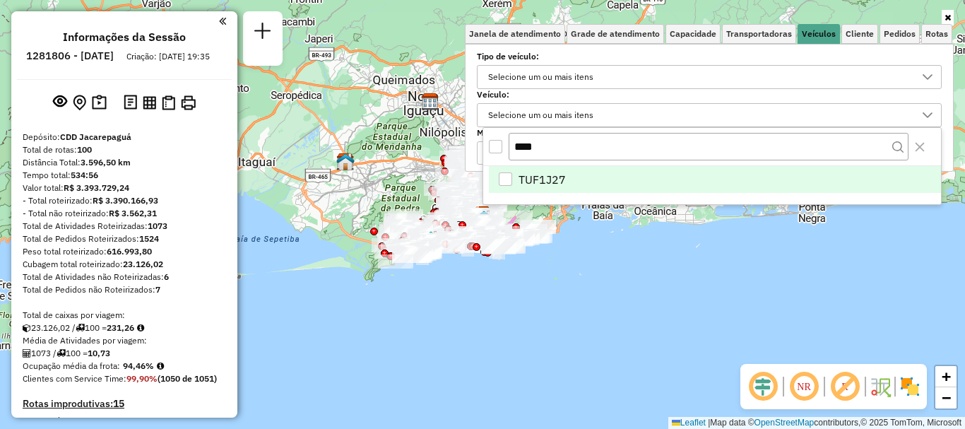
type input "****"
click at [571, 173] on li "TUF1J27" at bounding box center [715, 179] width 452 height 27
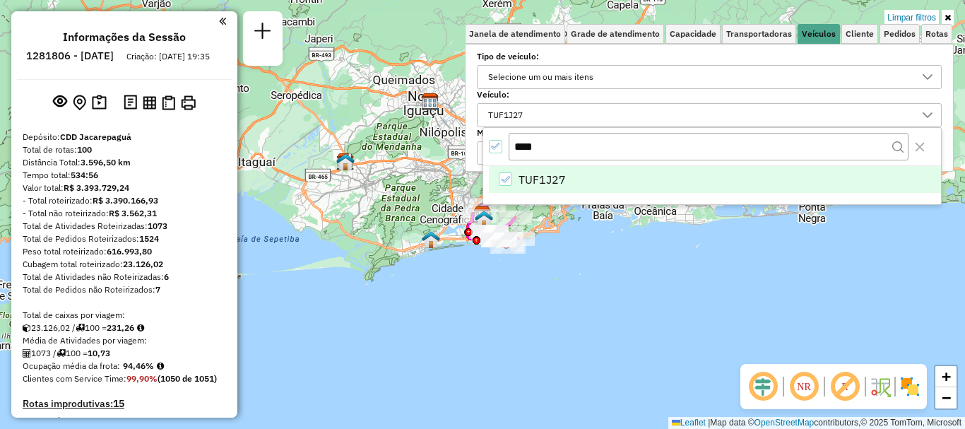
click at [532, 283] on div "Limpar filtros Janela de atendimento Grade de atendimento Capacidade Transporta…" at bounding box center [482, 214] width 965 height 429
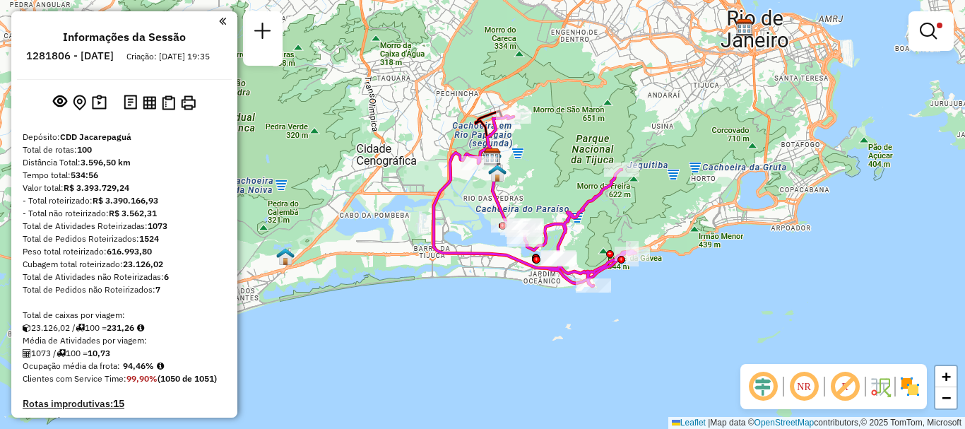
drag, startPoint x: 480, startPoint y: 310, endPoint x: 533, endPoint y: 341, distance: 61.4
click at [533, 341] on div "Limpar filtros Janela de atendimento Grade de atendimento Capacidade Transporta…" at bounding box center [482, 214] width 965 height 429
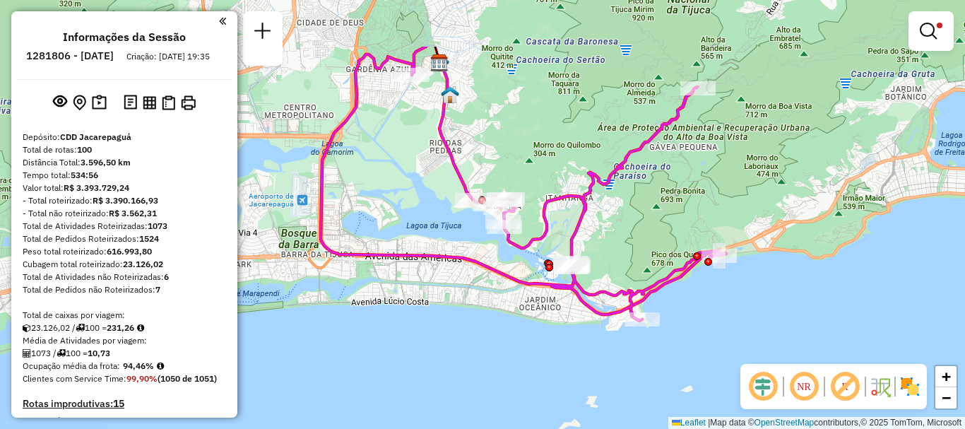
drag, startPoint x: 509, startPoint y: 288, endPoint x: 491, endPoint y: 378, distance: 91.6
click at [491, 378] on div "Limpar filtros Janela de atendimento Grade de atendimento Capacidade Transporta…" at bounding box center [482, 214] width 965 height 429
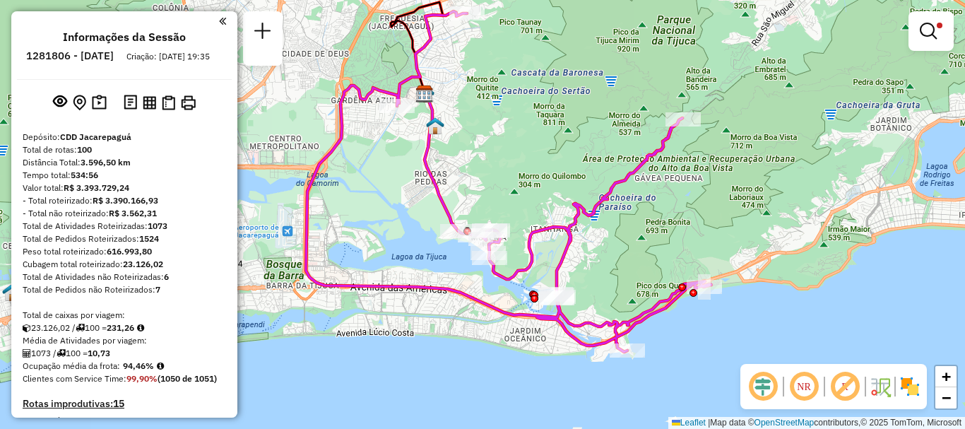
drag, startPoint x: 545, startPoint y: 348, endPoint x: 521, endPoint y: 376, distance: 37.1
click at [521, 376] on div "Limpar filtros Janela de atendimento Grade de atendimento Capacidade Transporta…" at bounding box center [482, 214] width 965 height 429
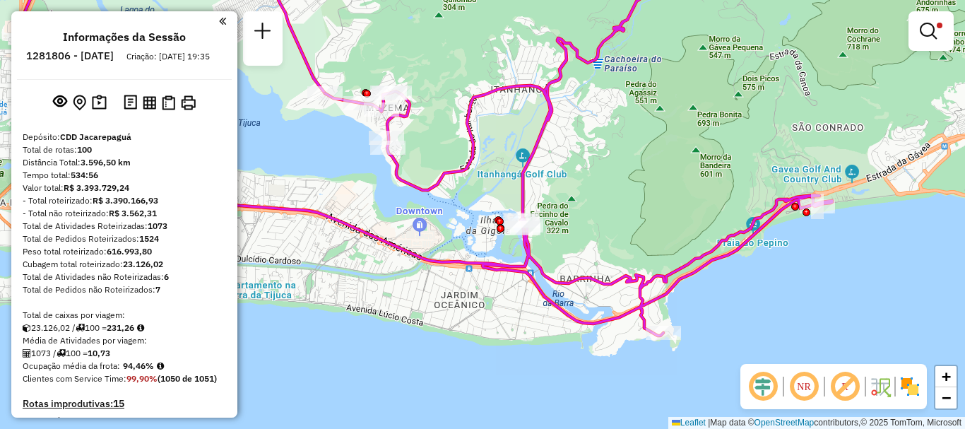
drag, startPoint x: 503, startPoint y: 250, endPoint x: 420, endPoint y: 192, distance: 100.9
click at [420, 192] on icon at bounding box center [427, 126] width 810 height 418
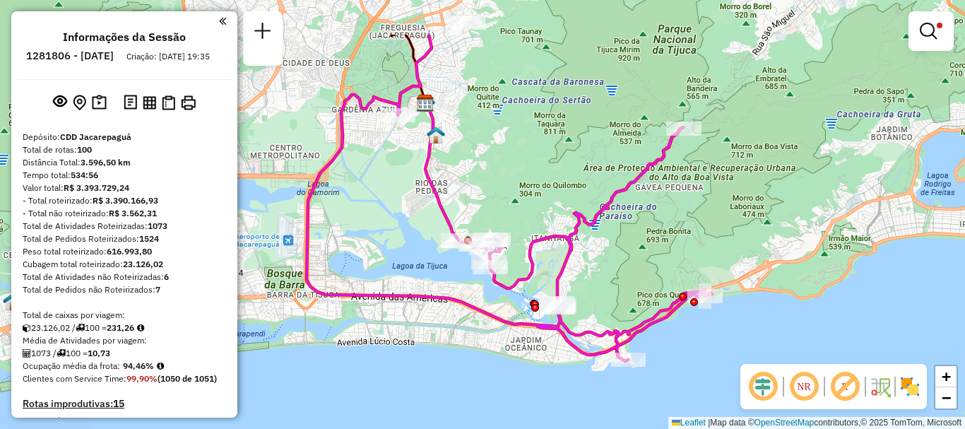
drag, startPoint x: 416, startPoint y: 223, endPoint x: 499, endPoint y: 300, distance: 114.0
click at [499, 300] on div "Limpar filtros Janela de atendimento Grade de atendimento Capacidade Transporta…" at bounding box center [482, 214] width 965 height 429
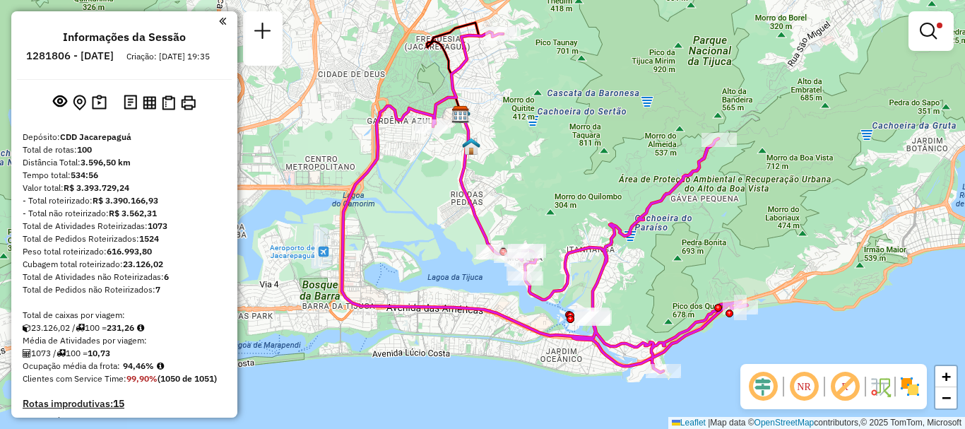
drag, startPoint x: 678, startPoint y: 222, endPoint x: 712, endPoint y: 232, distance: 35.3
click at [712, 232] on div "Limpar filtros Janela de atendimento Grade de atendimento Capacidade Transporta…" at bounding box center [482, 214] width 965 height 429
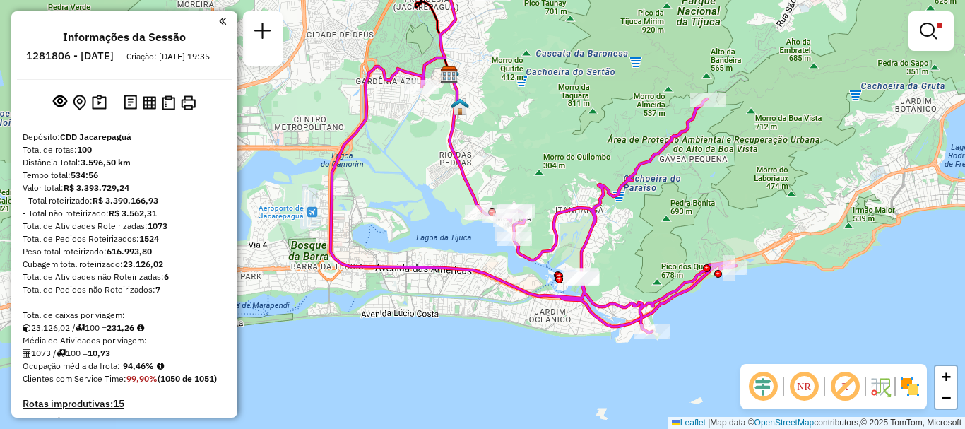
drag, startPoint x: 663, startPoint y: 300, endPoint x: 651, endPoint y: 260, distance: 42.0
click at [651, 260] on div "Limpar filtros Janela de atendimento Grade de atendimento Capacidade Transporta…" at bounding box center [482, 214] width 965 height 429
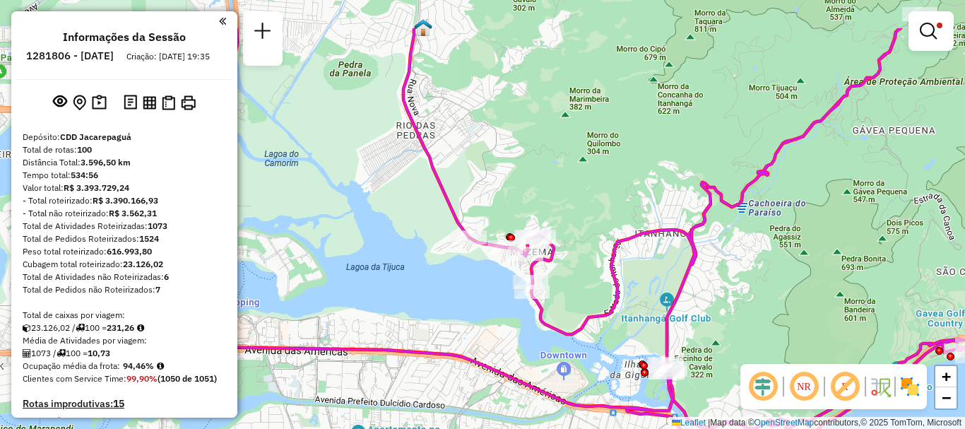
drag, startPoint x: 435, startPoint y: 213, endPoint x: 485, endPoint y: 285, distance: 87.2
click at [485, 285] on div "Limpar filtros Janela de atendimento Grade de atendimento Capacidade Transporta…" at bounding box center [482, 214] width 965 height 429
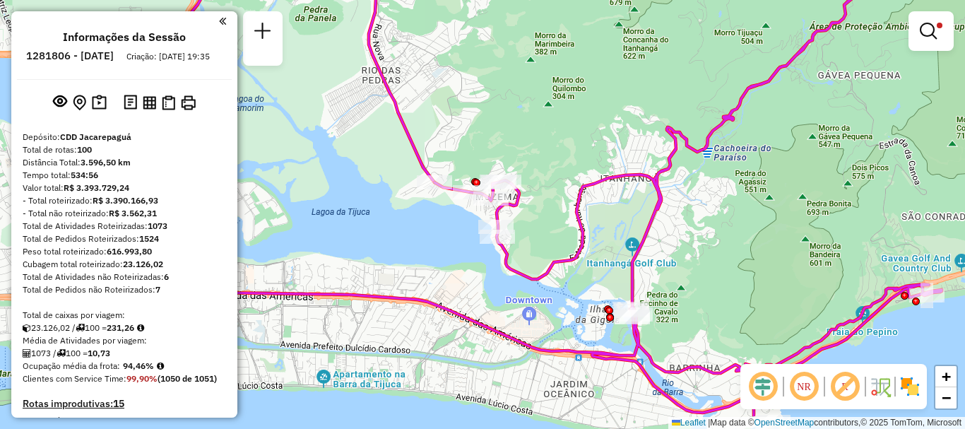
drag, startPoint x: 617, startPoint y: 321, endPoint x: 581, endPoint y: 264, distance: 67.0
click at [581, 264] on div "Limpar filtros Janela de atendimento Grade de atendimento Capacidade Transporta…" at bounding box center [482, 214] width 965 height 429
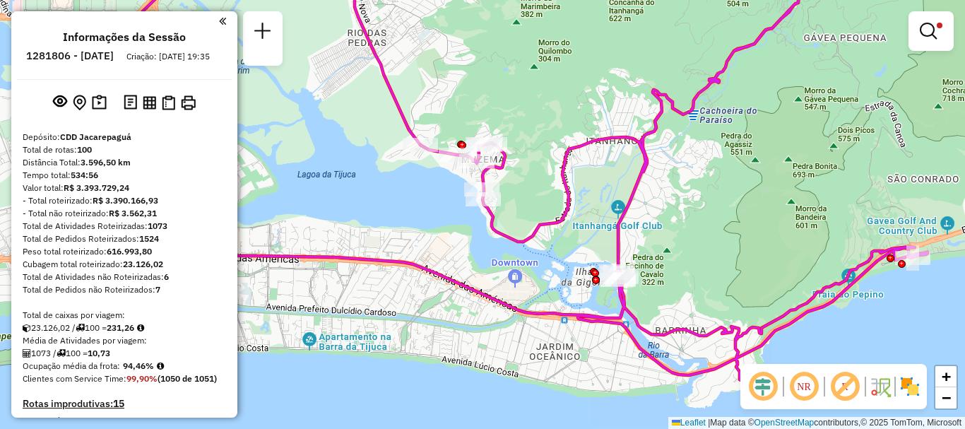
drag, startPoint x: 669, startPoint y: 251, endPoint x: 656, endPoint y: 215, distance: 38.2
click at [656, 215] on div "Limpar filtros Janela de atendimento Grade de atendimento Capacidade Transporta…" at bounding box center [482, 214] width 965 height 429
drag, startPoint x: 929, startPoint y: 27, endPoint x: 796, endPoint y: 105, distance: 153.9
click at [929, 27] on em at bounding box center [928, 31] width 17 height 17
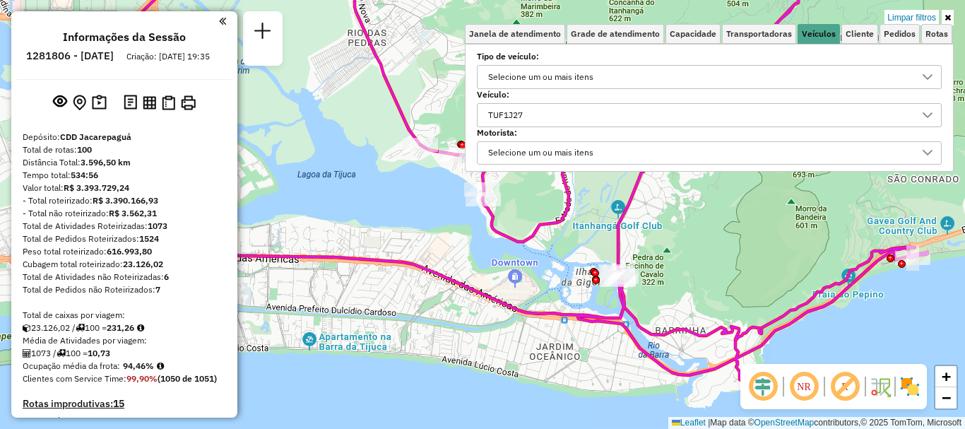
click at [554, 110] on div "TUF1J27" at bounding box center [698, 115] width 431 height 23
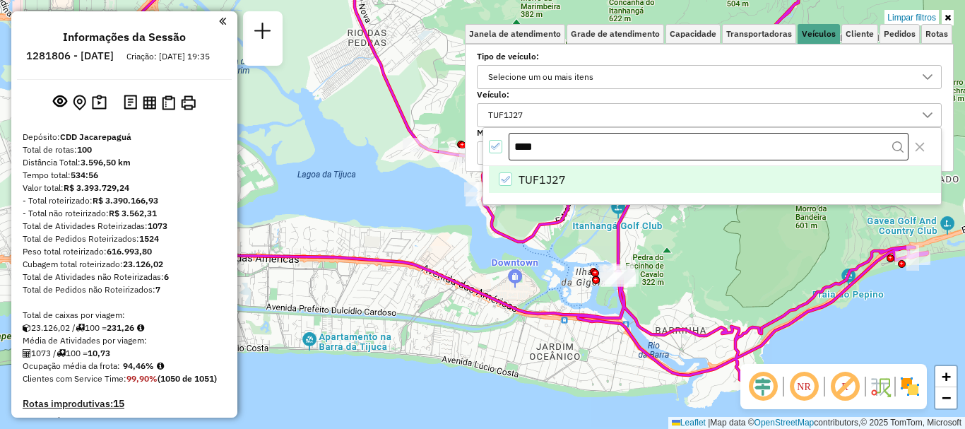
click at [562, 141] on input "****" at bounding box center [709, 147] width 400 height 28
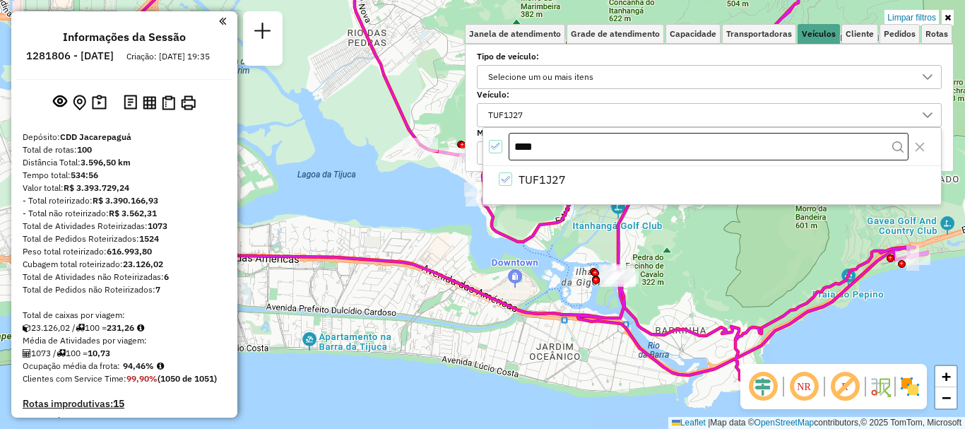
click at [562, 141] on input "****" at bounding box center [709, 147] width 400 height 28
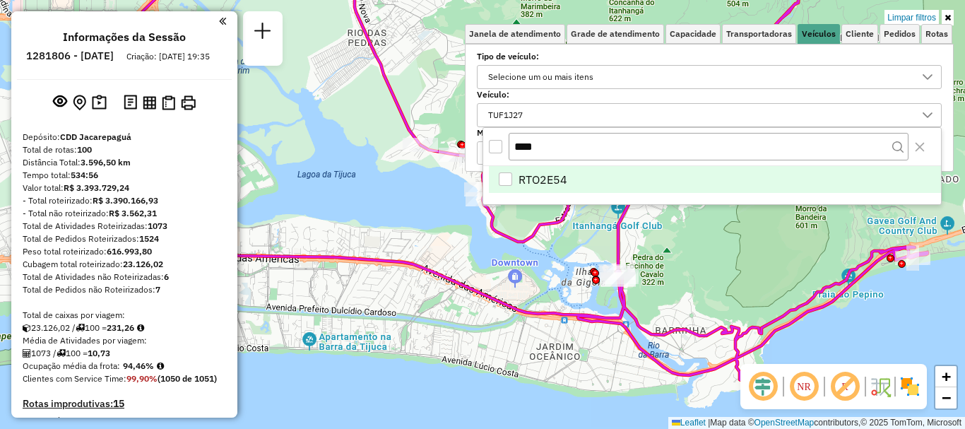
type input "****"
click at [559, 190] on li "RTO2E54" at bounding box center [715, 179] width 452 height 27
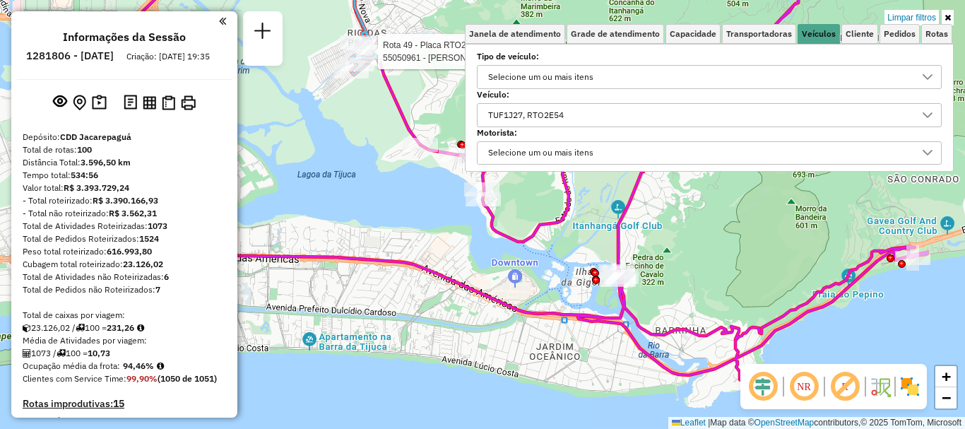
select select "**********"
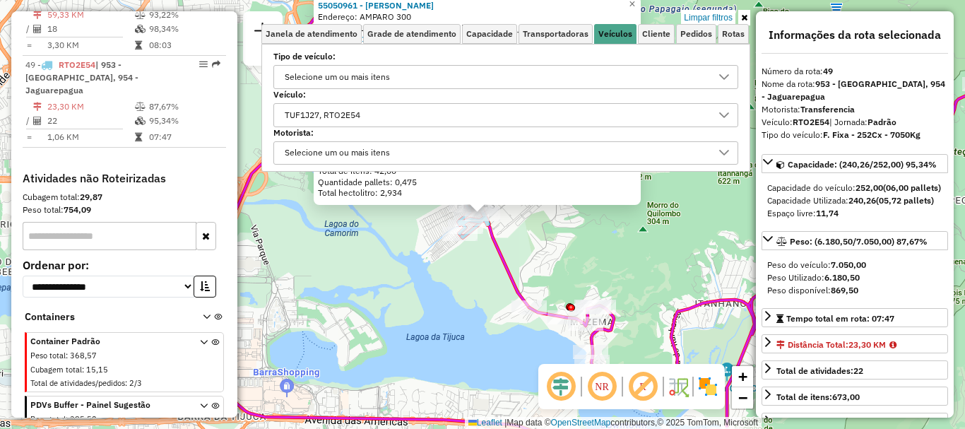
scroll to position [628, 0]
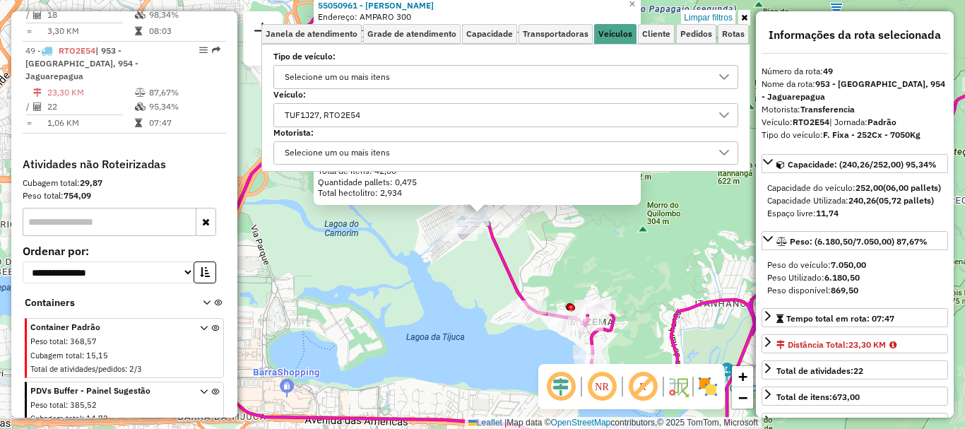
click at [295, 259] on div "55050961 - JOSE VALMIR LOPES P Endereço: AMPARO 300 Bairro: ANIL (RIO DE JANEIR…" at bounding box center [482, 214] width 965 height 429
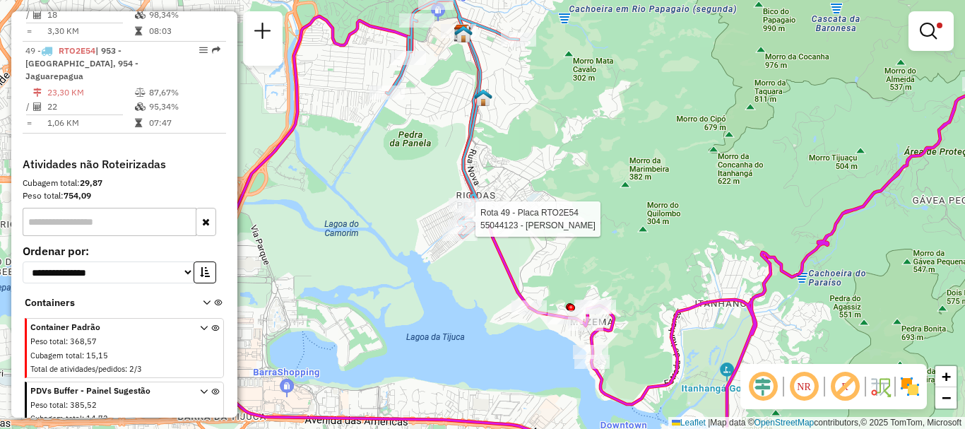
select select "**********"
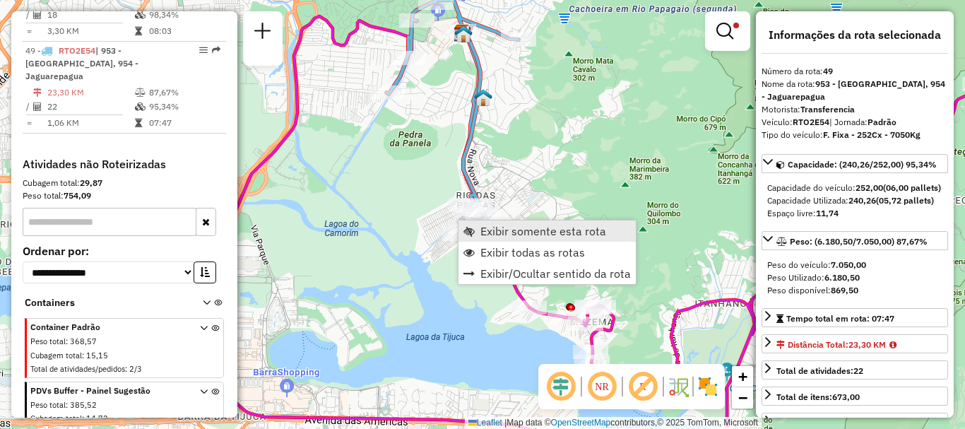
click at [516, 234] on span "Exibir somente esta rota" at bounding box center [543, 230] width 126 height 11
click at [521, 232] on span "Exibir somente esta rota" at bounding box center [557, 232] width 126 height 11
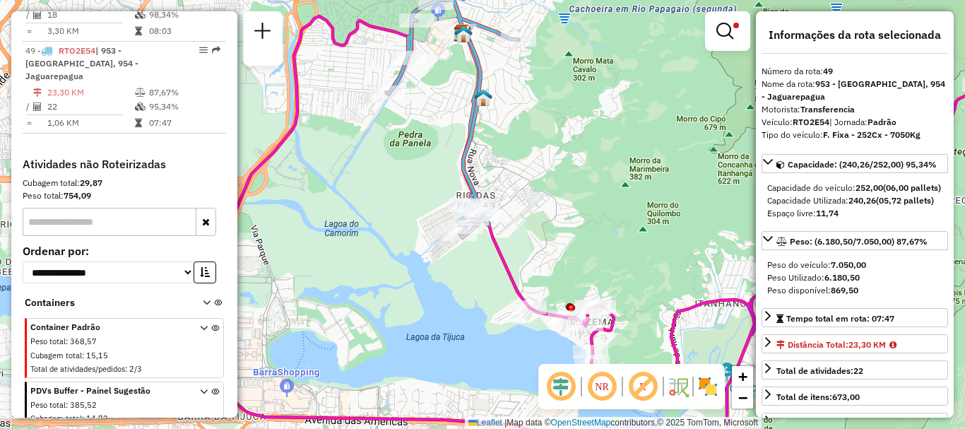
click at [699, 218] on div "Limpar filtros Janela de atendimento Grade de atendimento Capacidade Transporta…" at bounding box center [482, 214] width 965 height 429
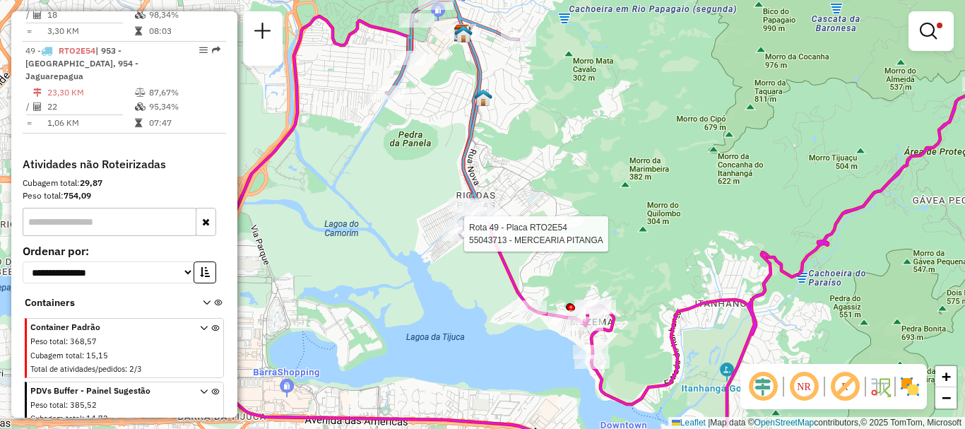
select select "**********"
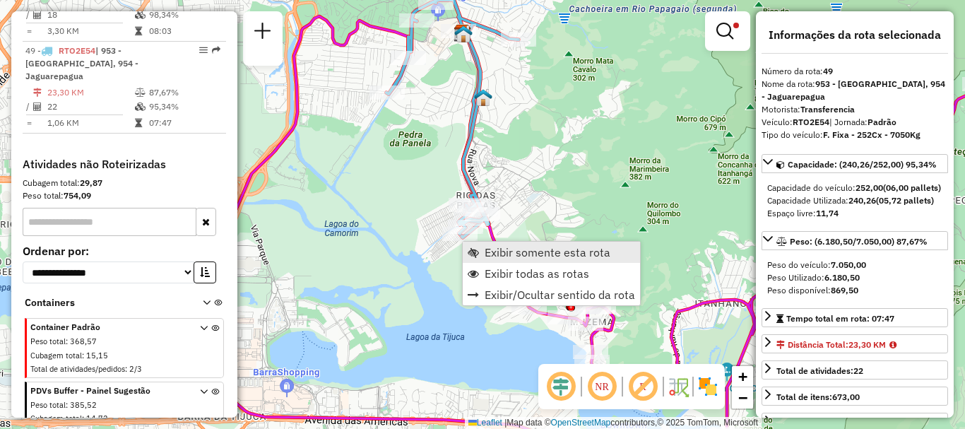
click at [491, 251] on span "Exibir somente esta rota" at bounding box center [548, 252] width 126 height 11
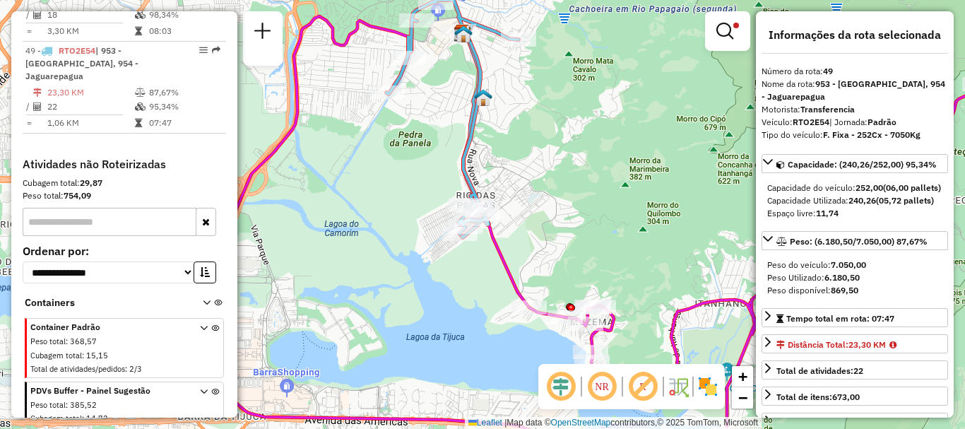
click at [358, 174] on div "Limpar filtros Janela de atendimento Grade de atendimento Capacidade Transporta…" at bounding box center [482, 214] width 965 height 429
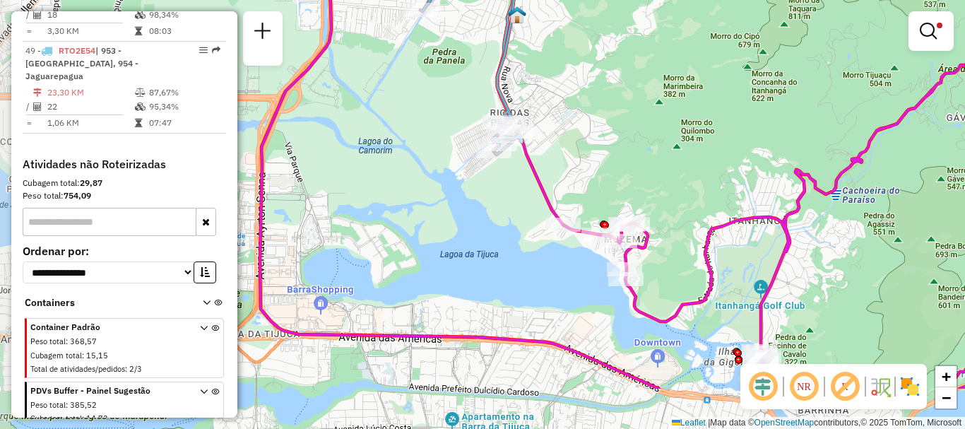
drag, startPoint x: 455, startPoint y: 397, endPoint x: 489, endPoint y: 314, distance: 89.3
click at [489, 314] on div "Limpar filtros Janela de atendimento Grade de atendimento Capacidade Transporta…" at bounding box center [482, 214] width 965 height 429
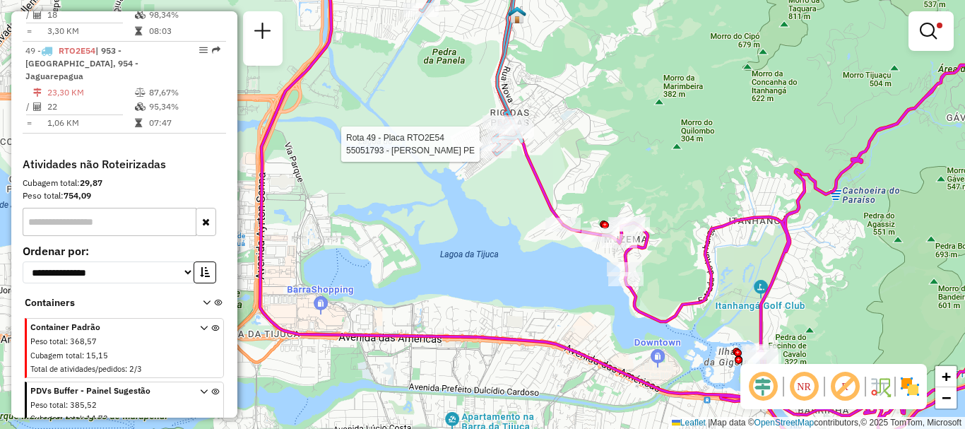
select select "**********"
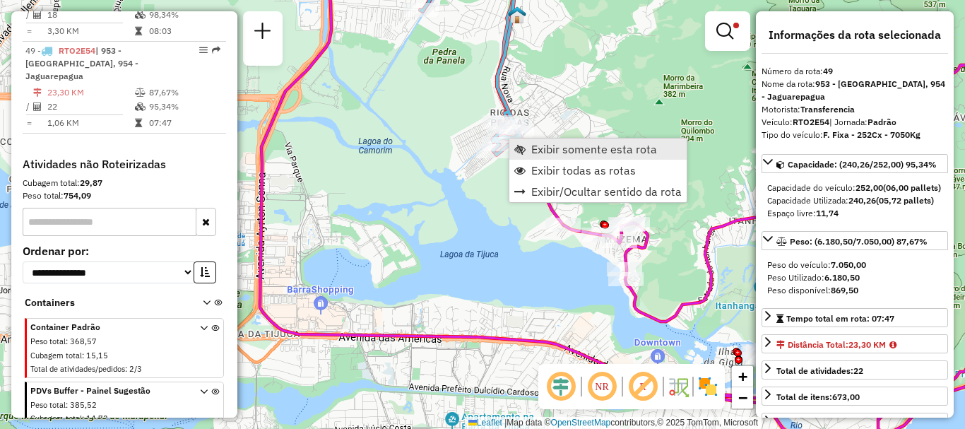
click at [524, 150] on span "Exibir somente esta rota" at bounding box center [519, 148] width 11 height 11
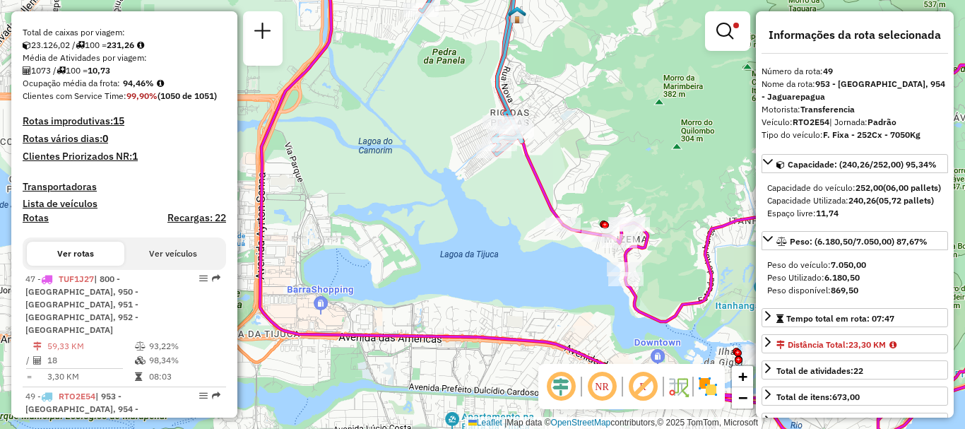
scroll to position [424, 0]
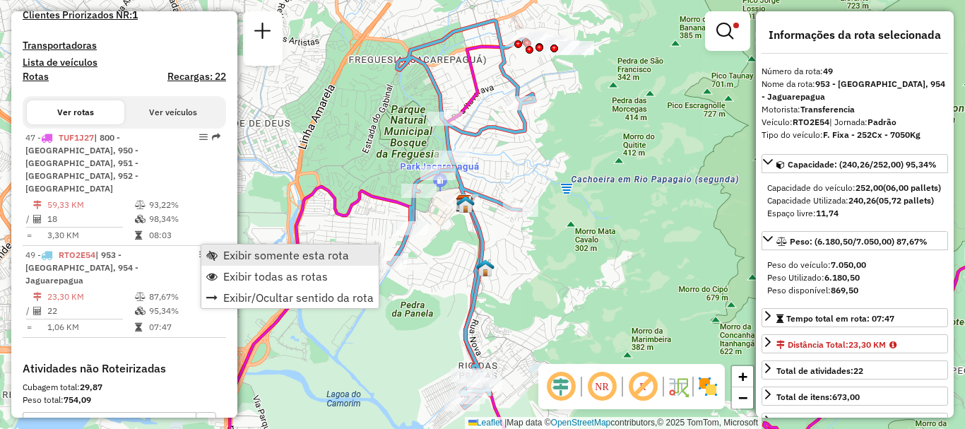
click at [216, 257] on span "Exibir somente esta rota" at bounding box center [211, 254] width 11 height 11
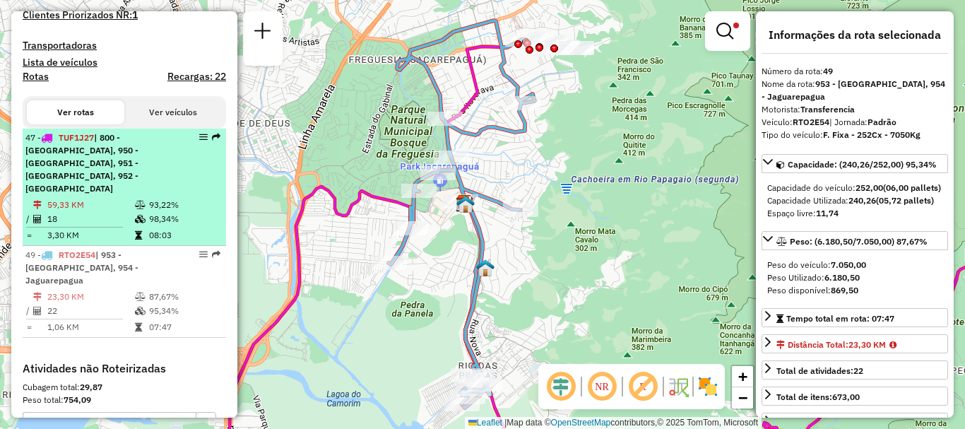
click at [201, 141] on em at bounding box center [203, 137] width 8 height 8
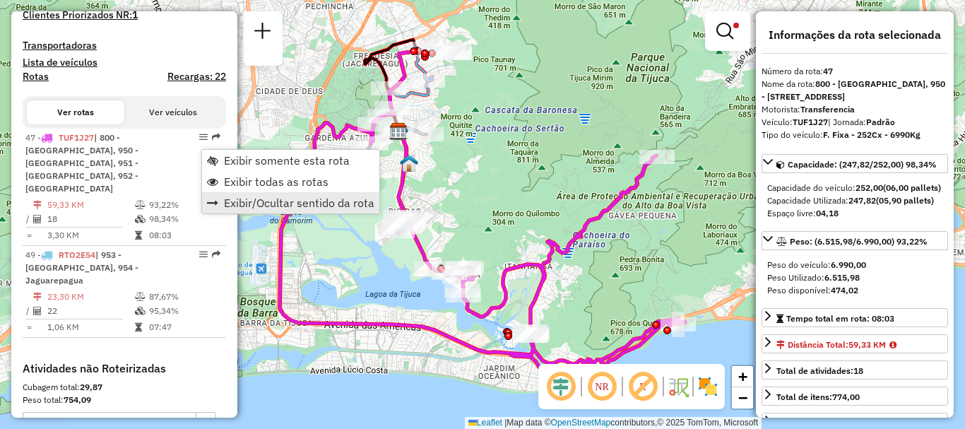
click at [269, 202] on span "Exibir/Ocultar sentido da rota" at bounding box center [299, 202] width 150 height 11
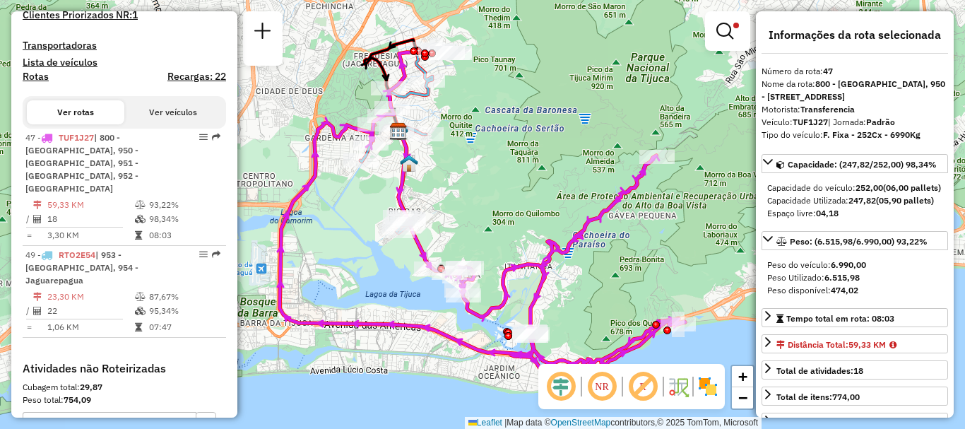
click at [374, 263] on div "Limpar filtros Janela de atendimento Grade de atendimento Capacidade Transporta…" at bounding box center [482, 214] width 965 height 429
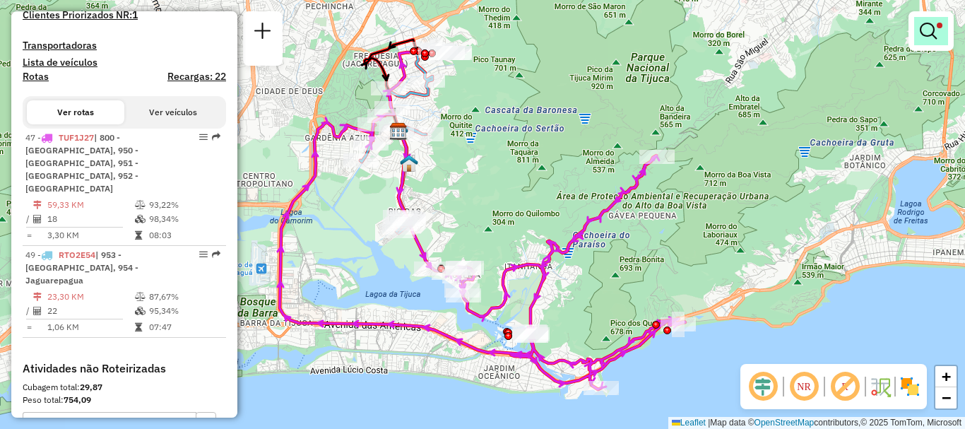
click at [928, 32] on em at bounding box center [928, 31] width 17 height 17
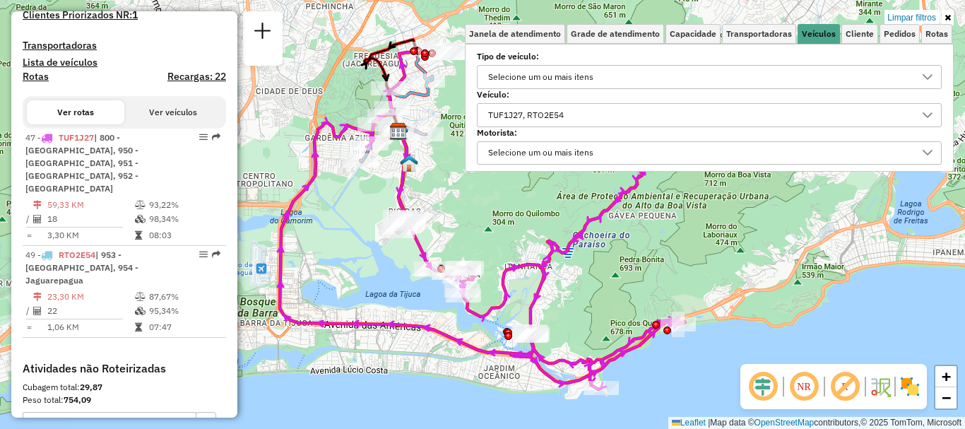
click at [518, 111] on div "TUF1J27, RTO2E54" at bounding box center [525, 115] width 85 height 23
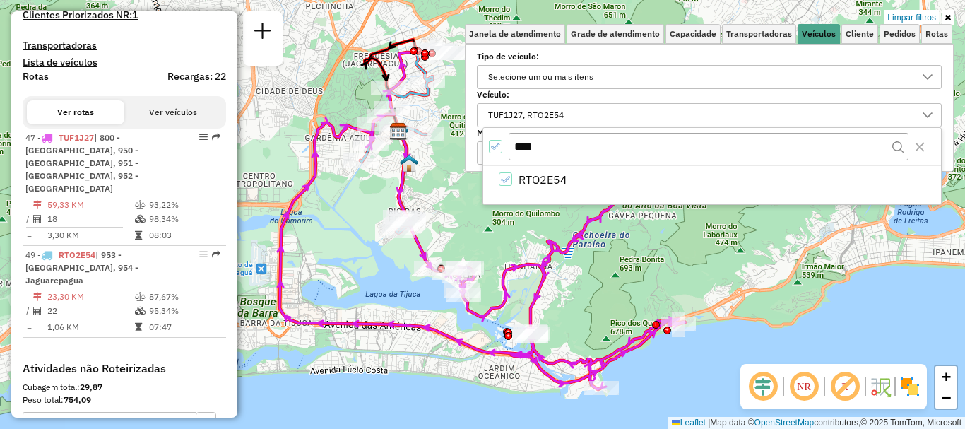
drag, startPoint x: 528, startPoint y: 114, endPoint x: 495, endPoint y: 114, distance: 33.2
click at [495, 114] on div "TUF1J27, RTO2E54" at bounding box center [525, 115] width 85 height 23
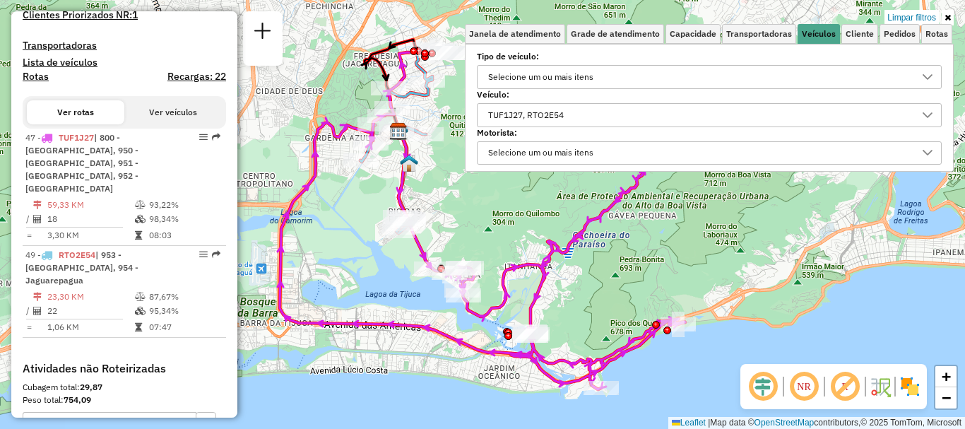
click at [576, 112] on div "TUF1J27, RTO2E54" at bounding box center [698, 115] width 431 height 23
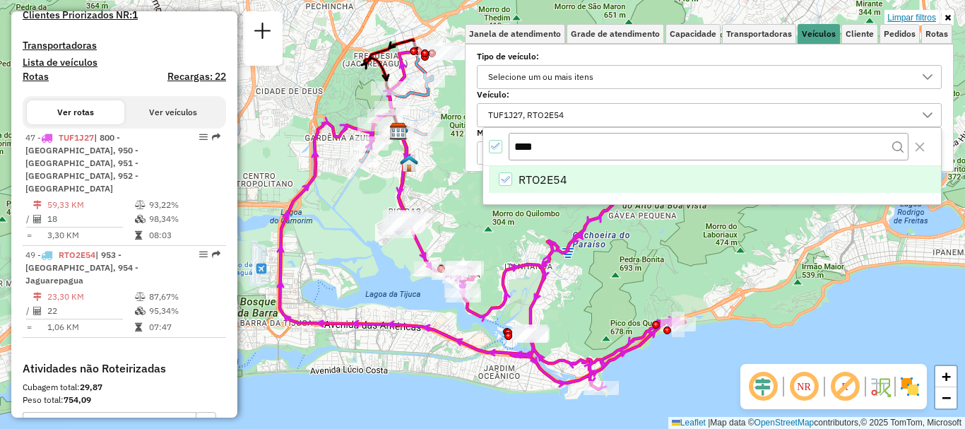
click at [912, 17] on link "Limpar filtros" at bounding box center [911, 18] width 54 height 16
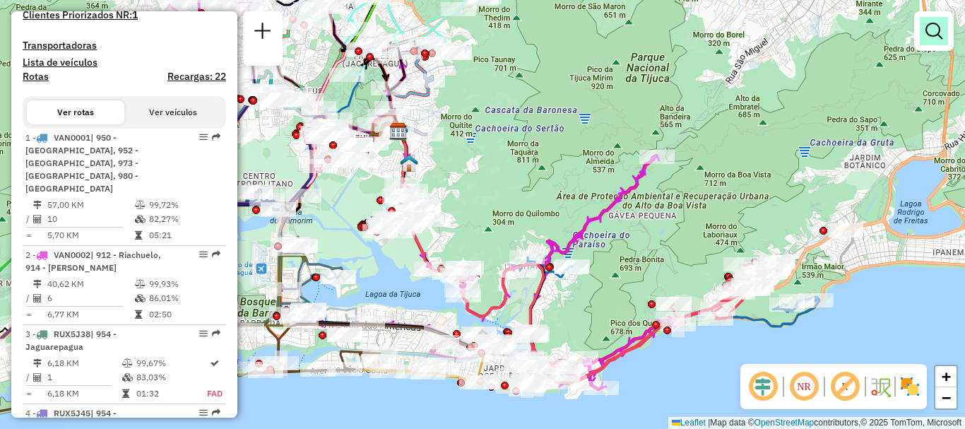
click at [936, 34] on em at bounding box center [933, 31] width 17 height 17
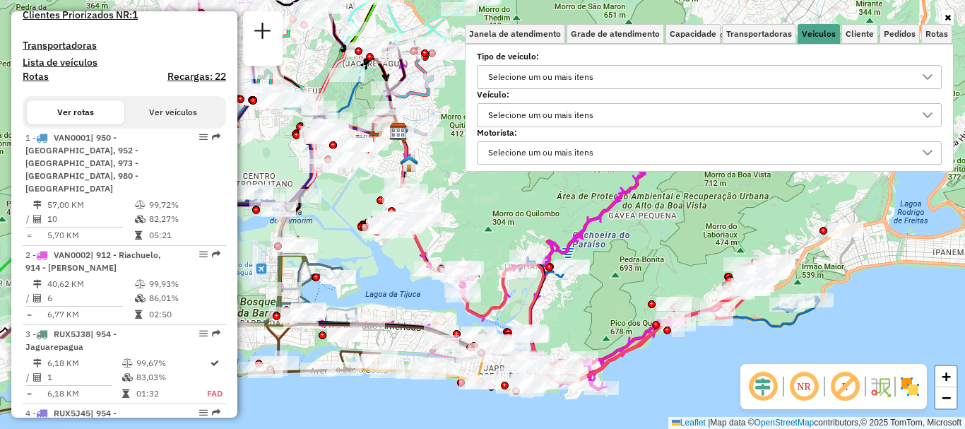
click at [588, 105] on div "Selecione um ou mais itens" at bounding box center [540, 115] width 115 height 23
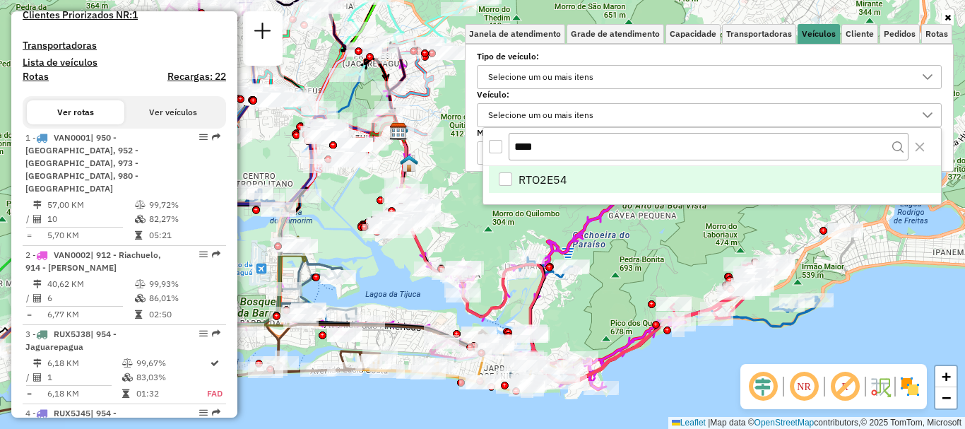
click at [573, 168] on li "RTO2E54" at bounding box center [715, 179] width 452 height 27
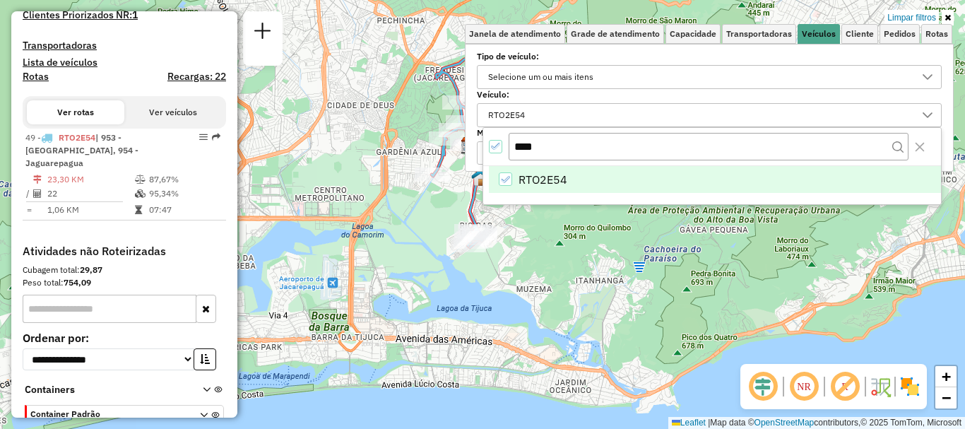
drag, startPoint x: 451, startPoint y: 256, endPoint x: 521, endPoint y: 273, distance: 72.0
click at [523, 273] on div "Limpar filtros Janela de atendimento Grade de atendimento Capacidade Transporta…" at bounding box center [482, 214] width 965 height 429
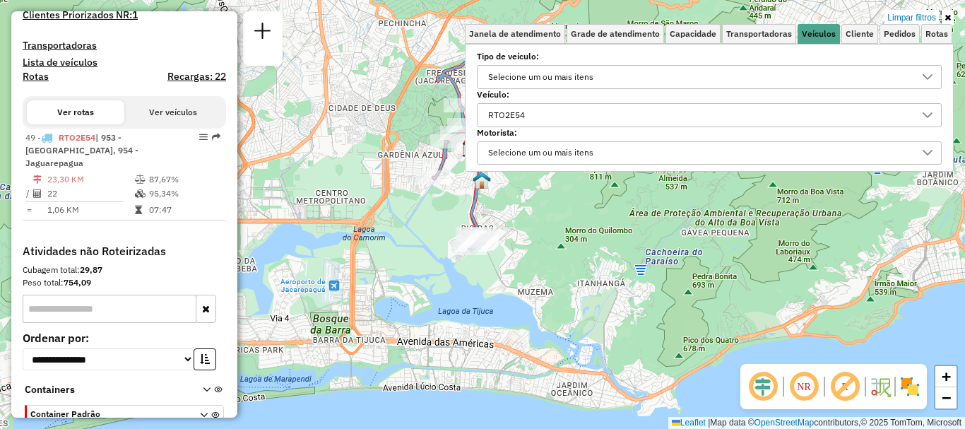
click at [528, 243] on div "Limpar filtros Janela de atendimento Grade de atendimento Capacidade Transporta…" at bounding box center [482, 214] width 965 height 429
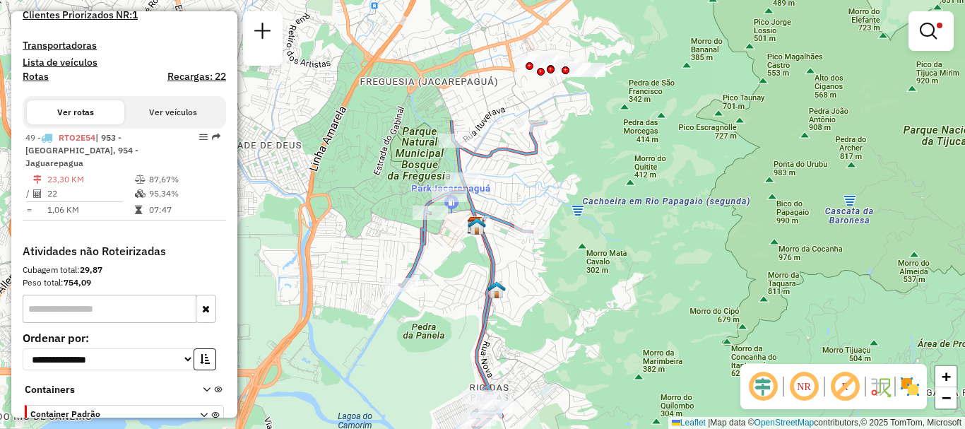
drag, startPoint x: 516, startPoint y: 119, endPoint x: 563, endPoint y: 283, distance: 170.6
click at [565, 283] on div "Limpar filtros Janela de atendimento Grade de atendimento Capacidade Transporta…" at bounding box center [482, 214] width 965 height 429
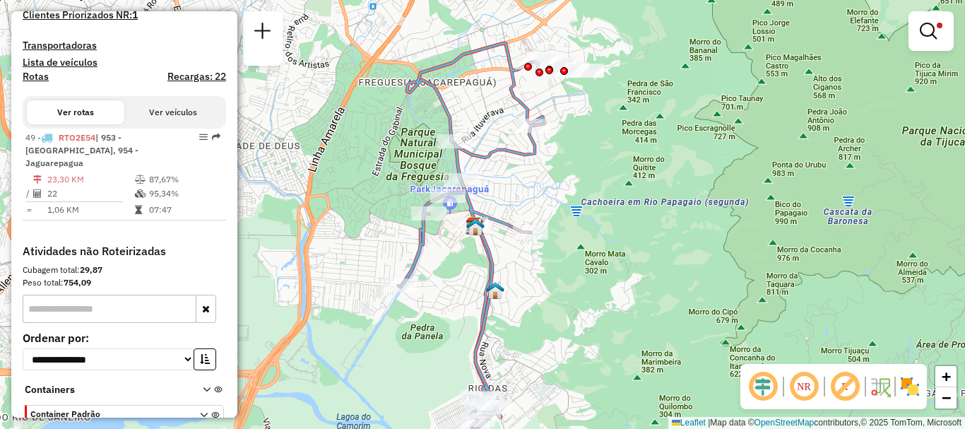
click at [906, 389] on img at bounding box center [910, 386] width 23 height 23
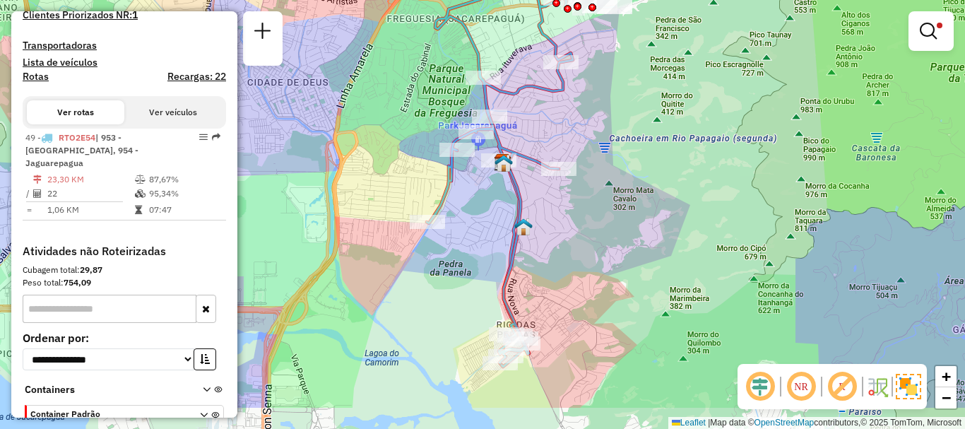
drag, startPoint x: 575, startPoint y: 321, endPoint x: 603, endPoint y: 259, distance: 68.0
click at [603, 259] on div "Limpar filtros Janela de atendimento Grade de atendimento Capacidade Transporta…" at bounding box center [482, 214] width 965 height 429
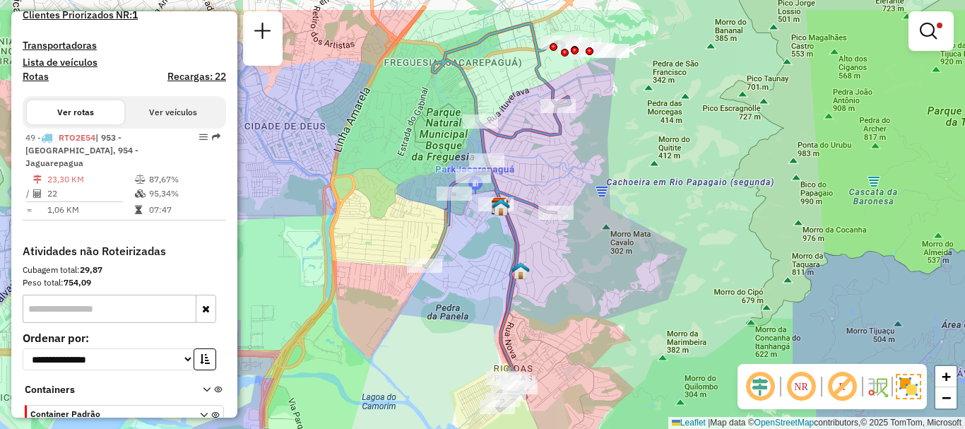
drag, startPoint x: 608, startPoint y: 246, endPoint x: 609, endPoint y: 299, distance: 53.0
click at [609, 299] on div "Limpar filtros Janela de atendimento Grade de atendimento Capacidade Transporta…" at bounding box center [482, 214] width 965 height 429
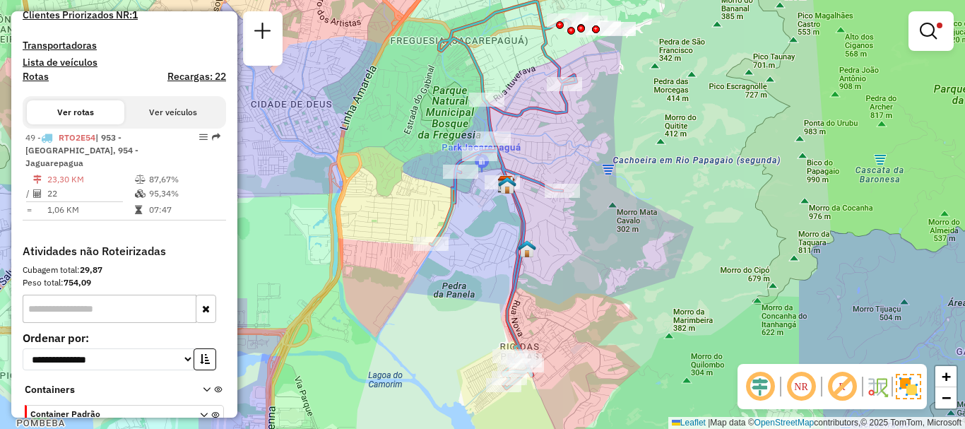
drag, startPoint x: 581, startPoint y: 296, endPoint x: 588, endPoint y: 274, distance: 22.8
click at [588, 274] on div "Limpar filtros Janela de atendimento Grade de atendimento Capacidade Transporta…" at bounding box center [482, 214] width 965 height 429
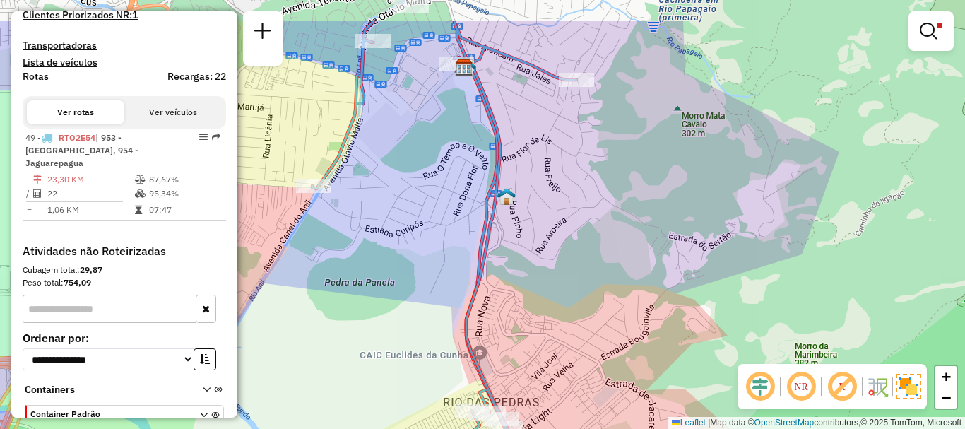
drag, startPoint x: 550, startPoint y: 301, endPoint x: 569, endPoint y: 374, distance: 75.2
click at [569, 374] on div "Limpar filtros Janela de atendimento Grade de atendimento Capacidade Transporta…" at bounding box center [482, 214] width 965 height 429
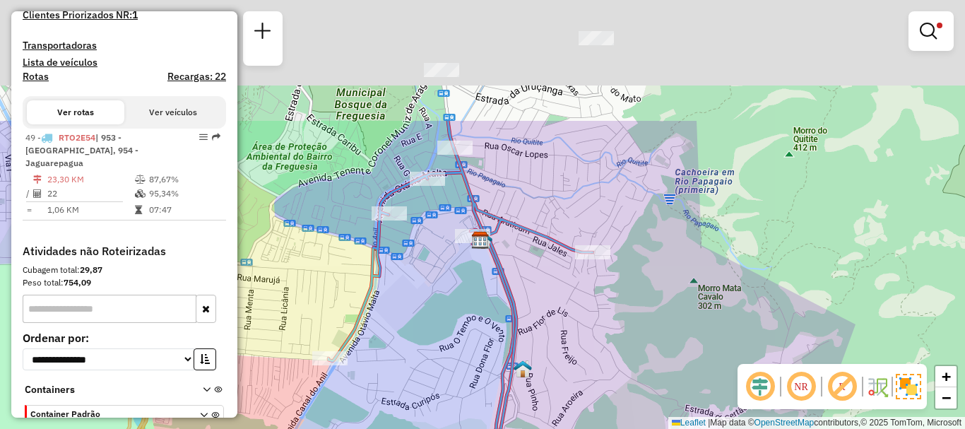
drag, startPoint x: 577, startPoint y: 201, endPoint x: 578, endPoint y: 364, distance: 163.9
click at [594, 392] on div "Limpar filtros Janela de atendimento Grade de atendimento Capacidade Transporta…" at bounding box center [482, 214] width 965 height 429
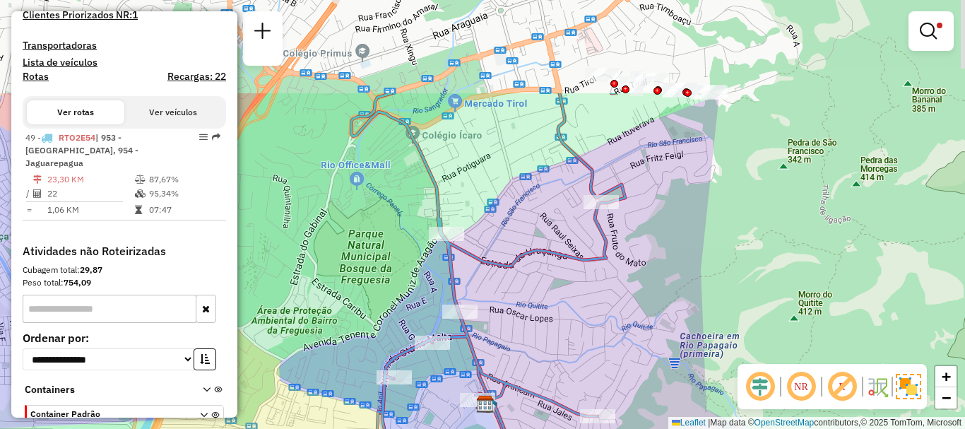
drag, startPoint x: 543, startPoint y: 214, endPoint x: 536, endPoint y: 336, distance: 122.4
click at [536, 336] on div "Limpar filtros Janela de atendimento Grade de atendimento Capacidade Transporta…" at bounding box center [482, 214] width 965 height 429
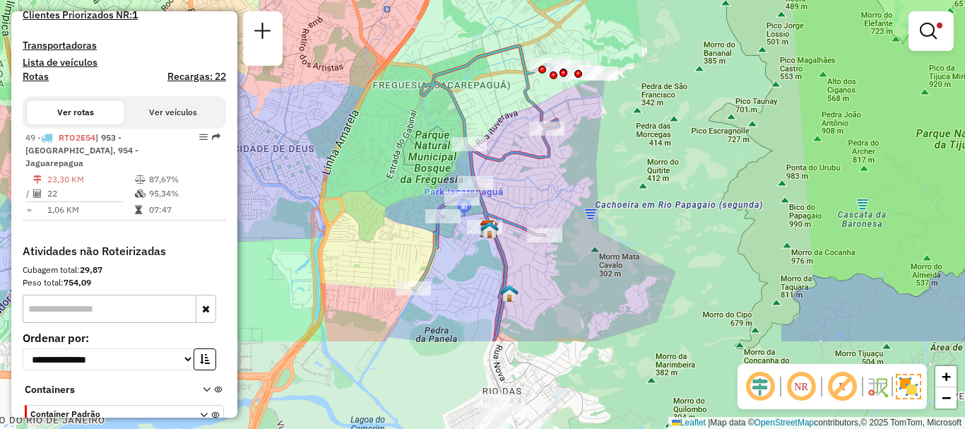
drag, startPoint x: 610, startPoint y: 329, endPoint x: 574, endPoint y: 197, distance: 136.9
click at [582, 198] on div "Limpar filtros Janela de atendimento Grade de atendimento Capacidade Transporta…" at bounding box center [482, 214] width 965 height 429
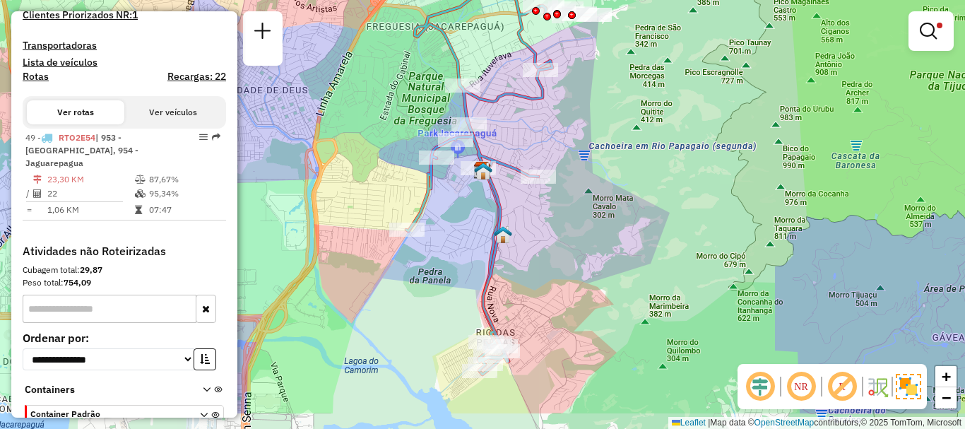
drag, startPoint x: 600, startPoint y: 292, endPoint x: 594, endPoint y: 235, distance: 58.2
click at [594, 235] on div "Limpar filtros Janela de atendimento Grade de atendimento Capacidade Transporta…" at bounding box center [482, 214] width 965 height 429
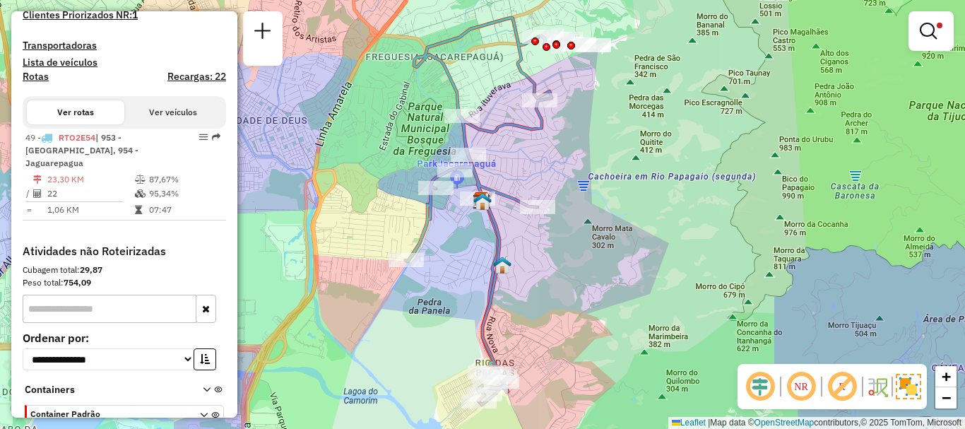
drag, startPoint x: 588, startPoint y: 240, endPoint x: 588, endPoint y: 271, distance: 30.4
click at [588, 271] on div "Limpar filtros Janela de atendimento Grade de atendimento Capacidade Transporta…" at bounding box center [482, 214] width 965 height 429
click at [940, 20] on link at bounding box center [931, 31] width 34 height 28
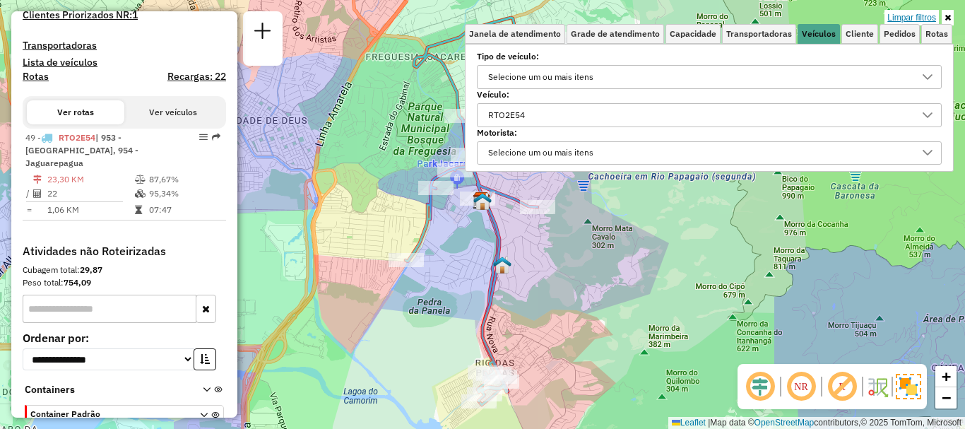
click at [919, 22] on link "Limpar filtros" at bounding box center [911, 18] width 54 height 16
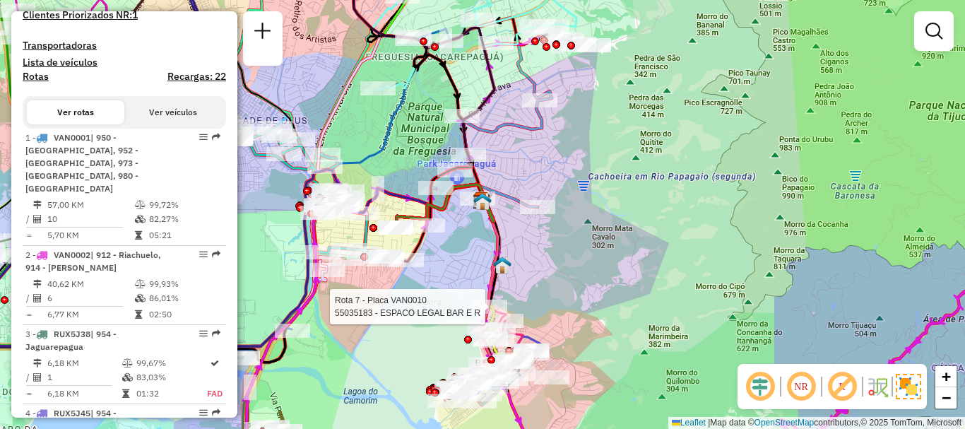
select select "**********"
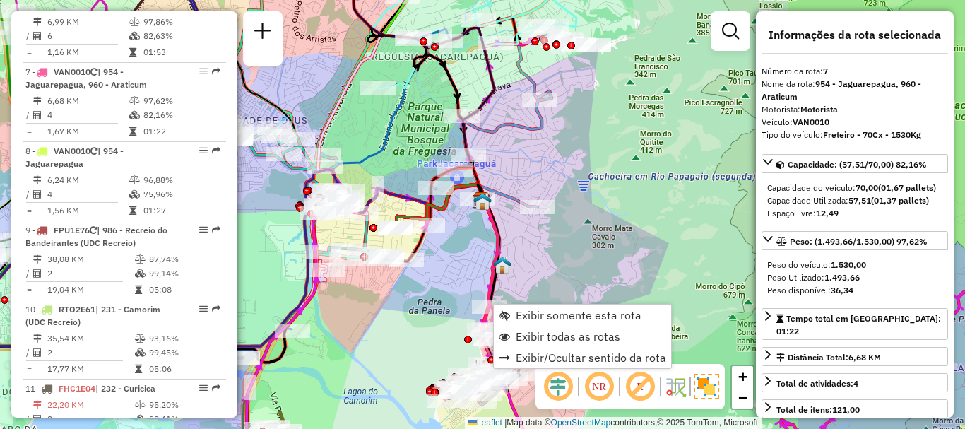
scroll to position [1041, 0]
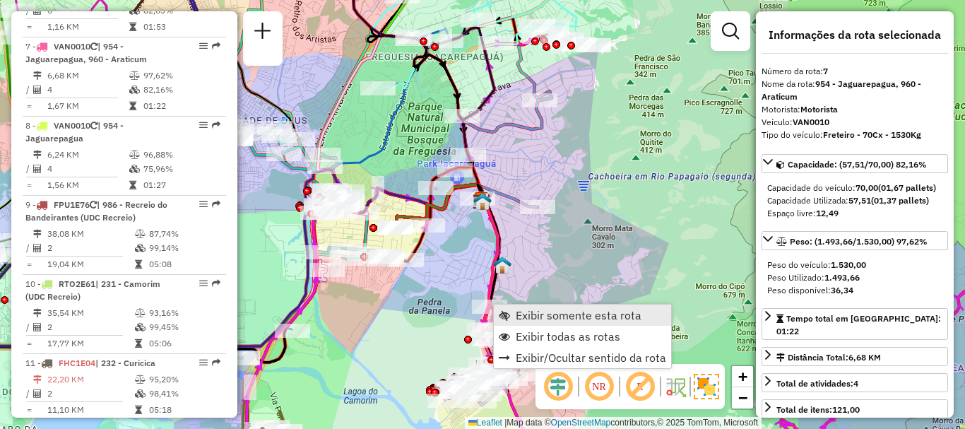
click at [585, 316] on span "Exibir somente esta rota" at bounding box center [579, 314] width 126 height 11
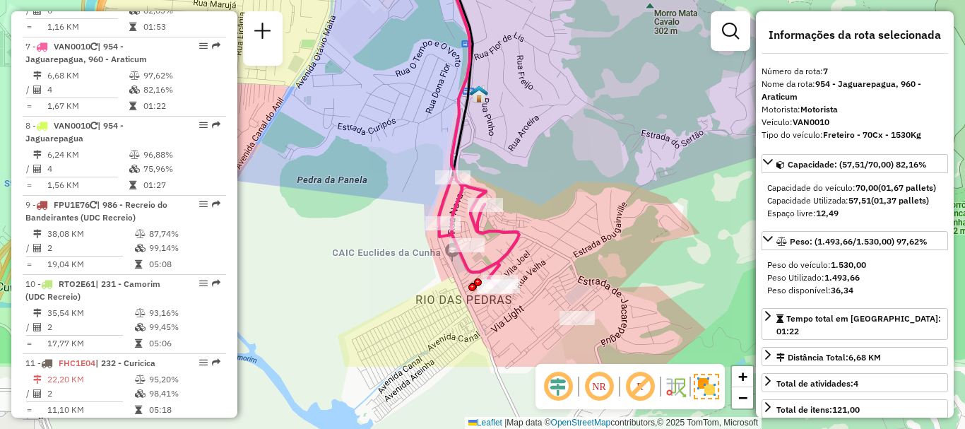
drag, startPoint x: 564, startPoint y: 265, endPoint x: 556, endPoint y: 160, distance: 104.9
click at [556, 160] on div "Janela de atendimento Grade de atendimento Capacidade Transportadoras Veículos …" at bounding box center [482, 214] width 965 height 429
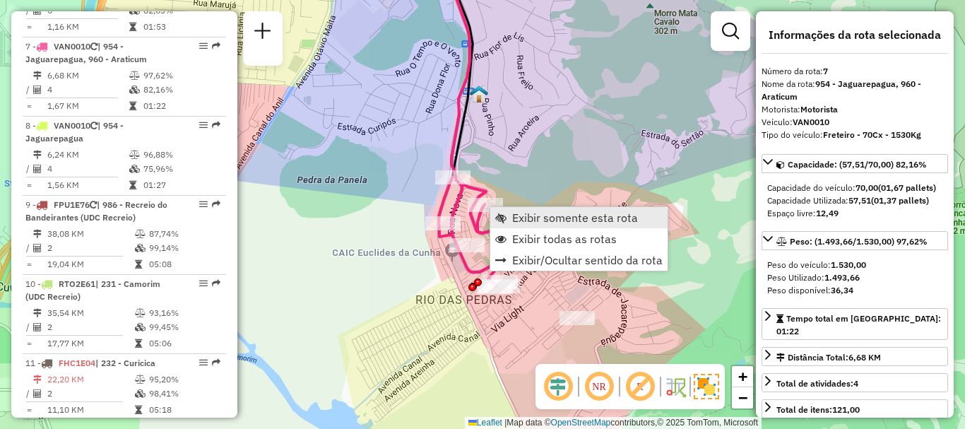
scroll to position [1041, 0]
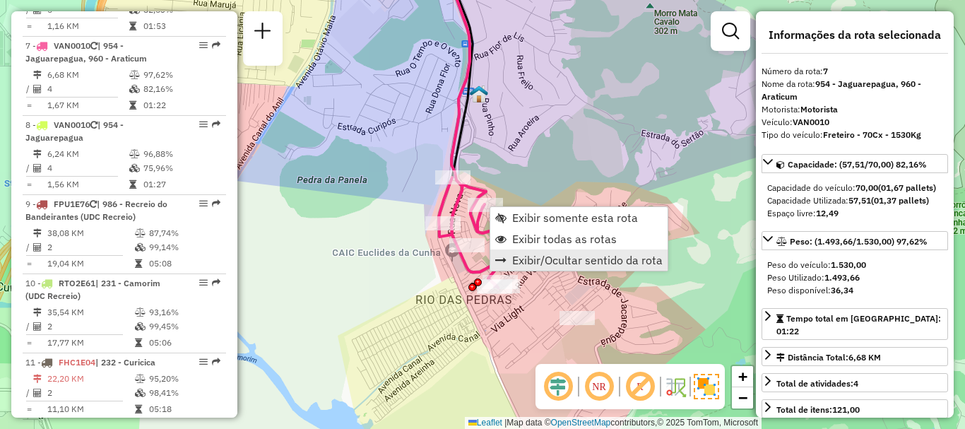
click at [553, 258] on span "Exibir/Ocultar sentido da rota" at bounding box center [587, 259] width 150 height 11
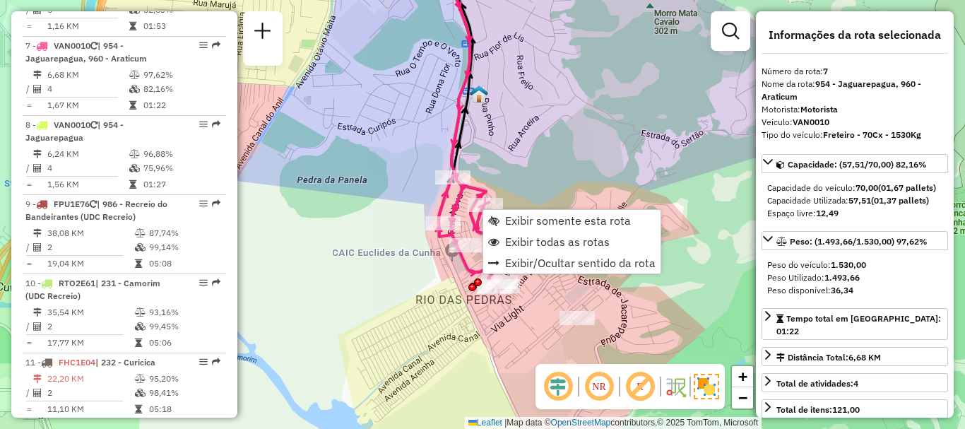
drag, startPoint x: 537, startPoint y: 237, endPoint x: 545, endPoint y: 189, distance: 49.5
click at [539, 238] on span "Exibir todas as rotas" at bounding box center [557, 241] width 105 height 11
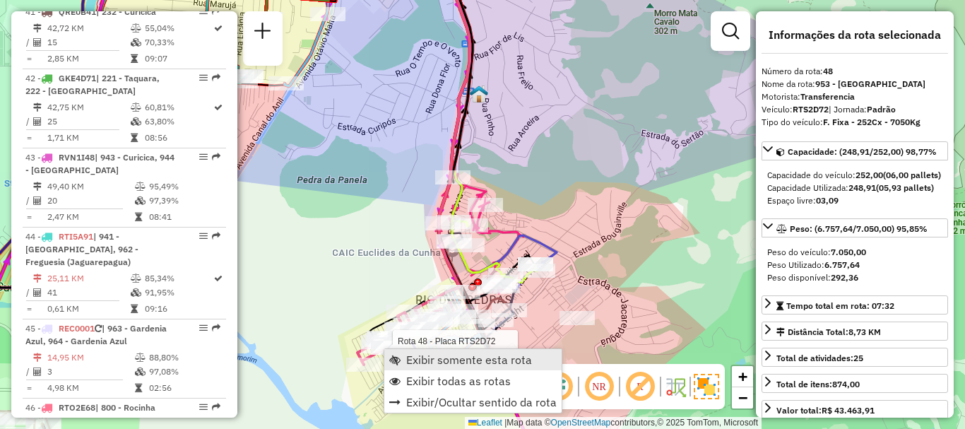
scroll to position [4425, 0]
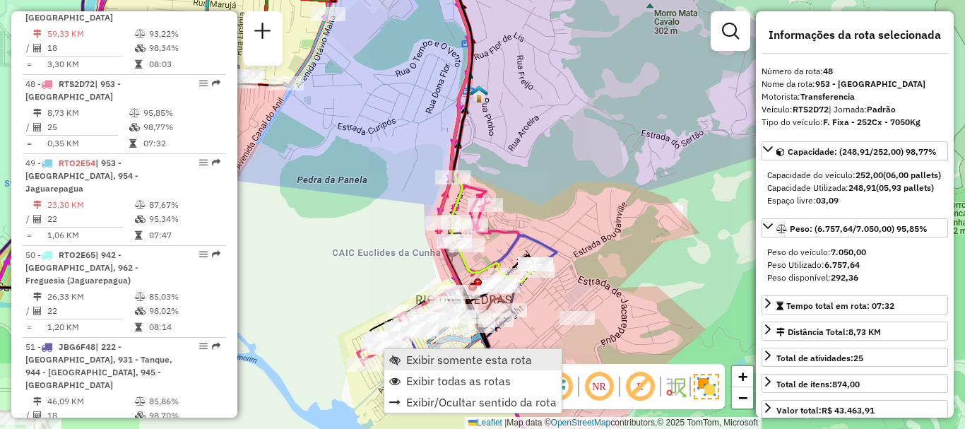
click at [429, 358] on span "Exibir somente esta rota" at bounding box center [469, 359] width 126 height 11
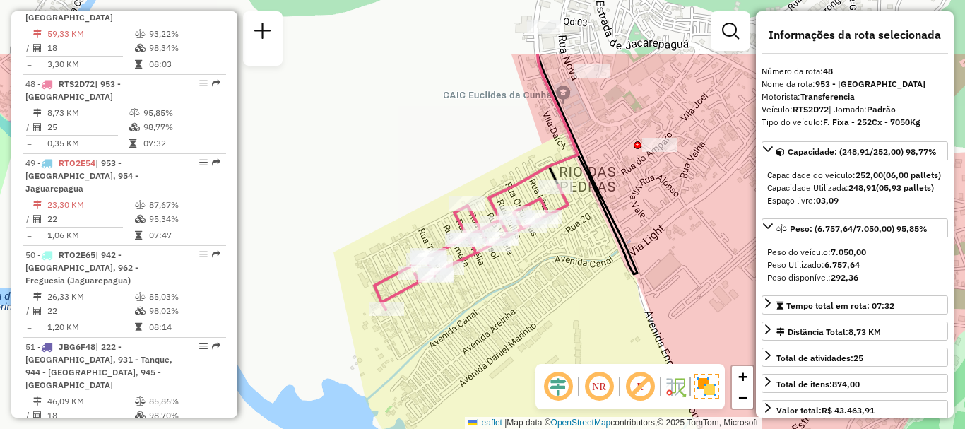
drag, startPoint x: 485, startPoint y: 271, endPoint x: 523, endPoint y: 334, distance: 73.5
click at [523, 334] on div "Janela de atendimento Grade de atendimento Capacidade Transportadoras Veículos …" at bounding box center [482, 214] width 965 height 429
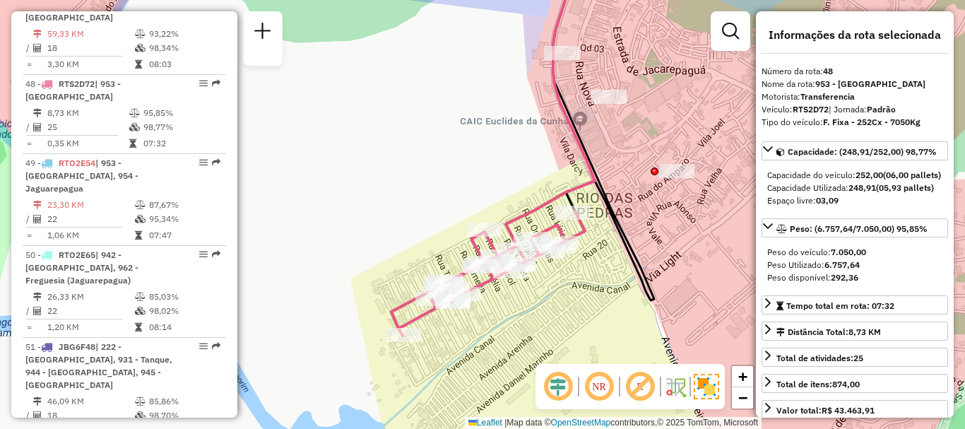
drag, startPoint x: 537, startPoint y: 273, endPoint x: 554, endPoint y: 300, distance: 31.7
click at [554, 300] on div "Janela de atendimento Grade de atendimento Capacidade Transportadoras Veículos …" at bounding box center [482, 214] width 965 height 429
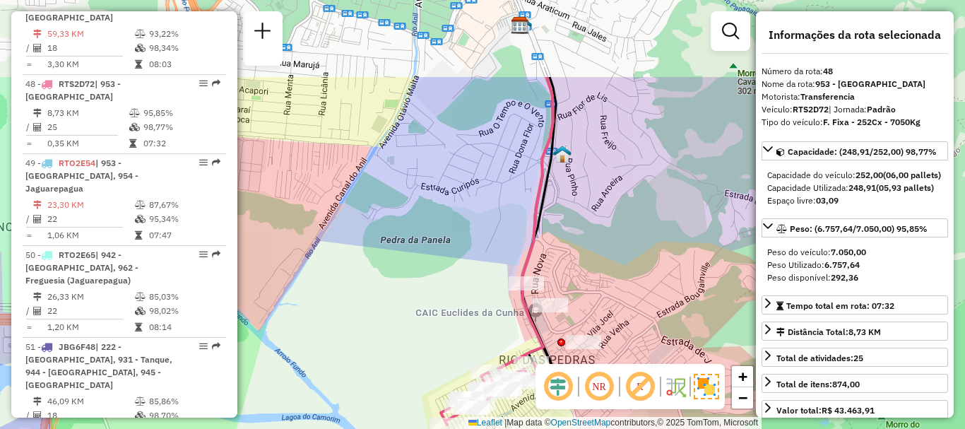
drag, startPoint x: 622, startPoint y: 150, endPoint x: 564, endPoint y: 260, distance: 124.5
click at [571, 268] on div "Janela de atendimento Grade de atendimento Capacidade Transportadoras Veículos …" at bounding box center [482, 214] width 965 height 429
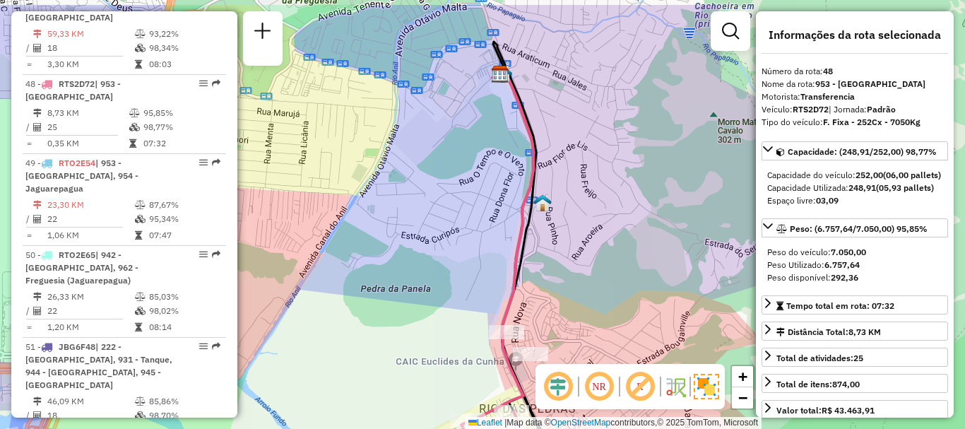
drag, startPoint x: 600, startPoint y: 214, endPoint x: 584, endPoint y: 253, distance: 42.1
click at [586, 253] on div "Janela de atendimento Grade de atendimento Capacidade Transportadoras Veículos …" at bounding box center [482, 214] width 965 height 429
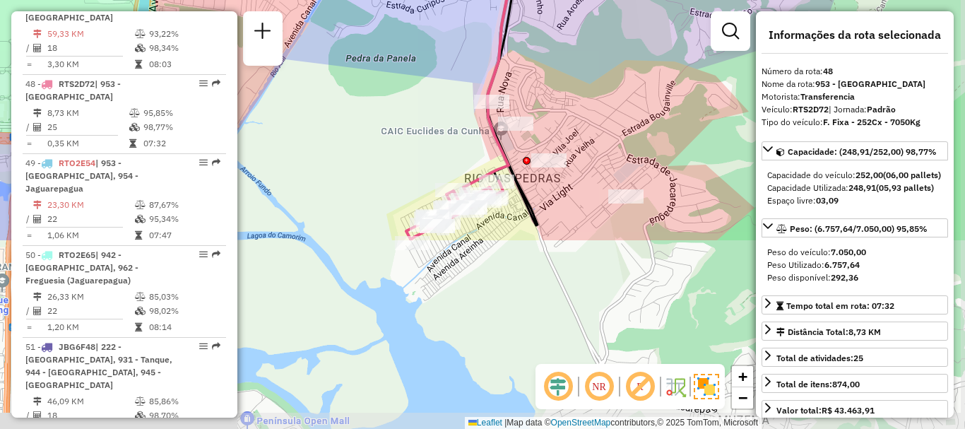
drag, startPoint x: 638, startPoint y: 230, endPoint x: 624, endPoint y: -1, distance: 231.4
click at [624, 0] on html "Aplicando filtros Pop-up bloqueado! Seu navegador bloqueou automáticamente a ab…" at bounding box center [482, 214] width 965 height 429
